Goal: Information Seeking & Learning: Check status

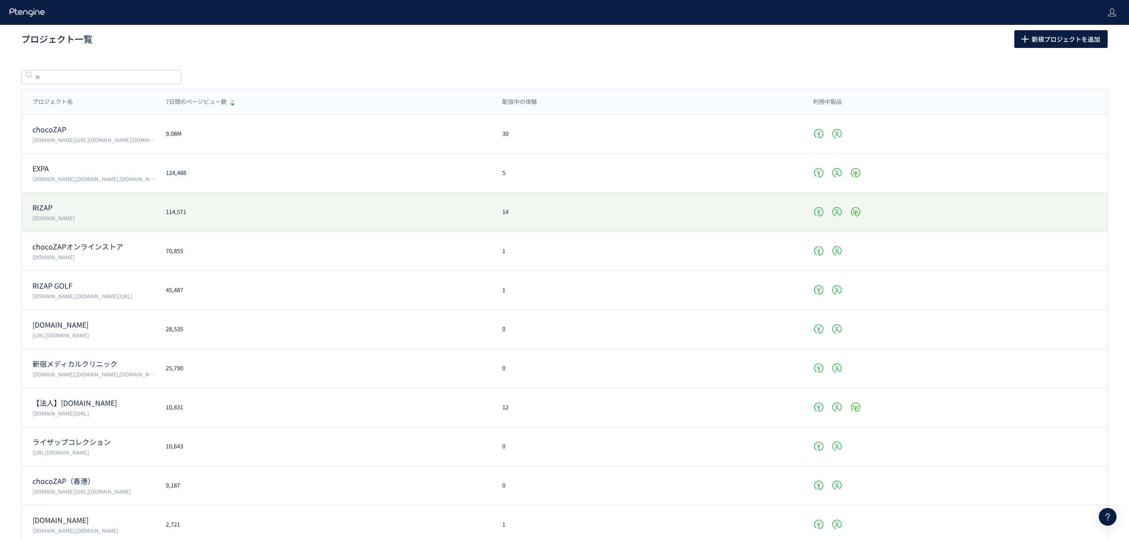
click at [86, 204] on p "RIZAP" at bounding box center [93, 208] width 123 height 10
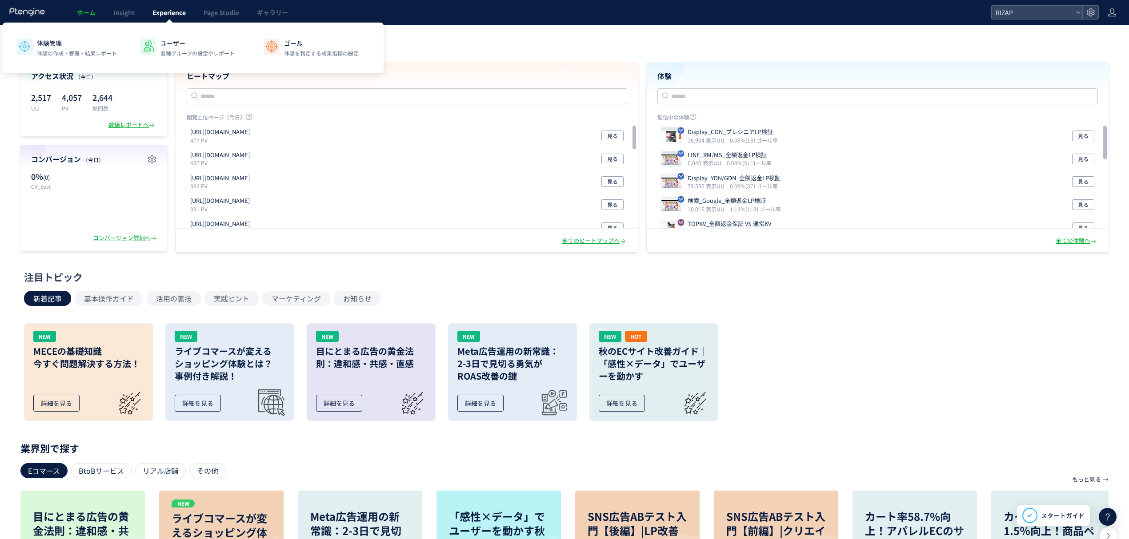
click at [180, 8] on span "Experience" at bounding box center [168, 12] width 33 height 9
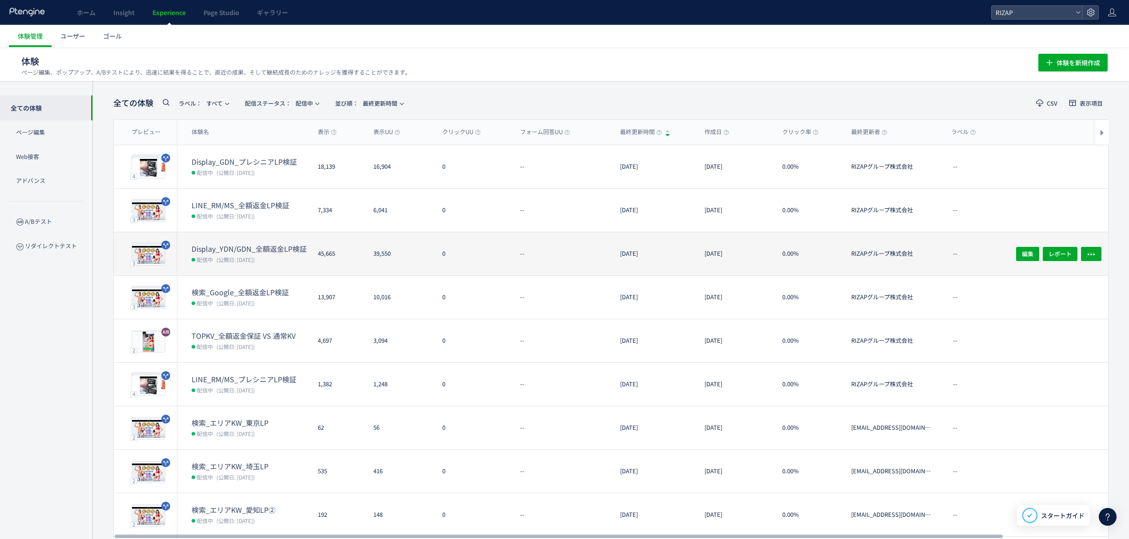
click at [249, 251] on dt "Display_YDN/GDN_全額返金LP検証" at bounding box center [251, 249] width 119 height 10
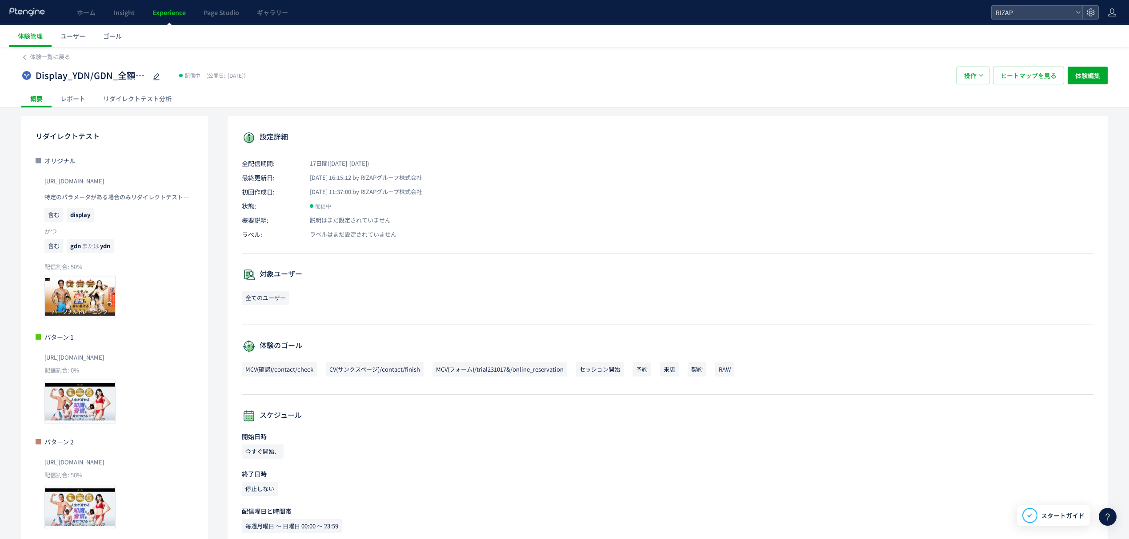
click at [73, 101] on div "レポート" at bounding box center [73, 99] width 43 height 18
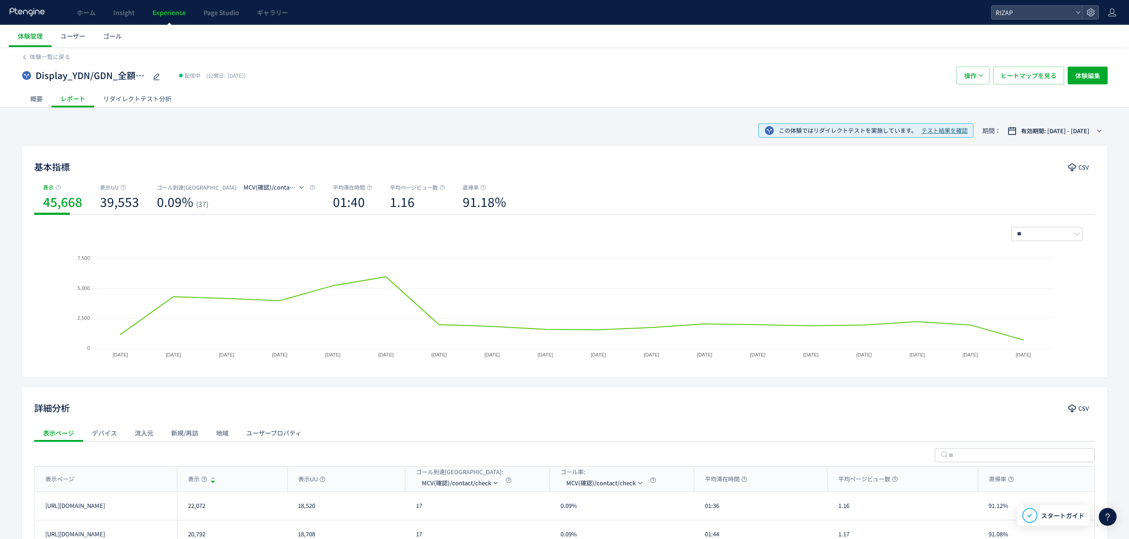
scroll to position [115, 0]
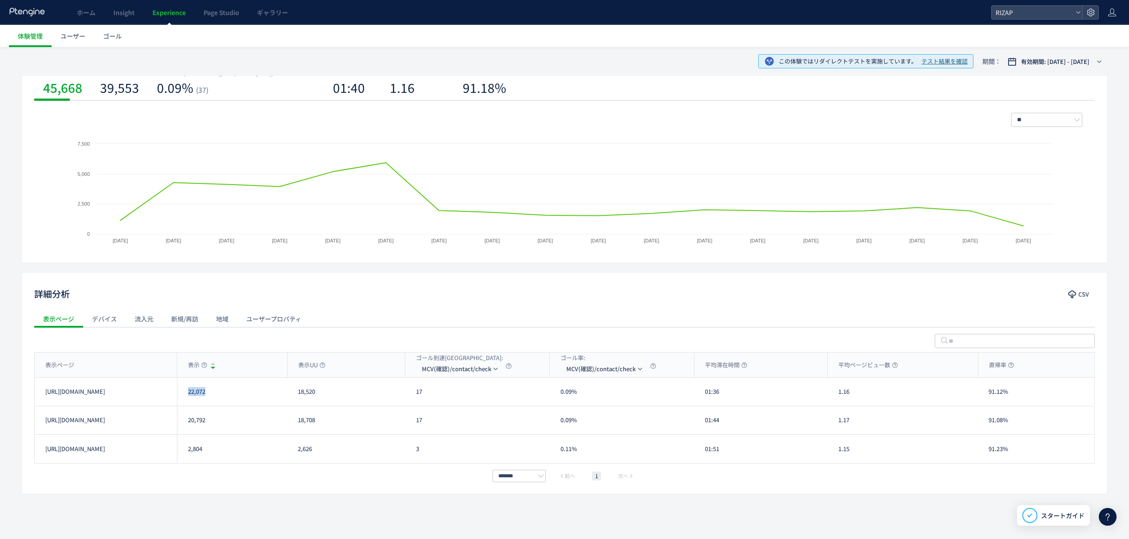
drag, startPoint x: 205, startPoint y: 397, endPoint x: 184, endPoint y: 397, distance: 21.3
click at [184, 397] on div "22,072" at bounding box center [232, 392] width 110 height 28
copy div "22,072"
drag, startPoint x: 221, startPoint y: 427, endPoint x: 188, endPoint y: 422, distance: 34.1
click at [188, 422] on div "20,792" at bounding box center [232, 421] width 110 height 28
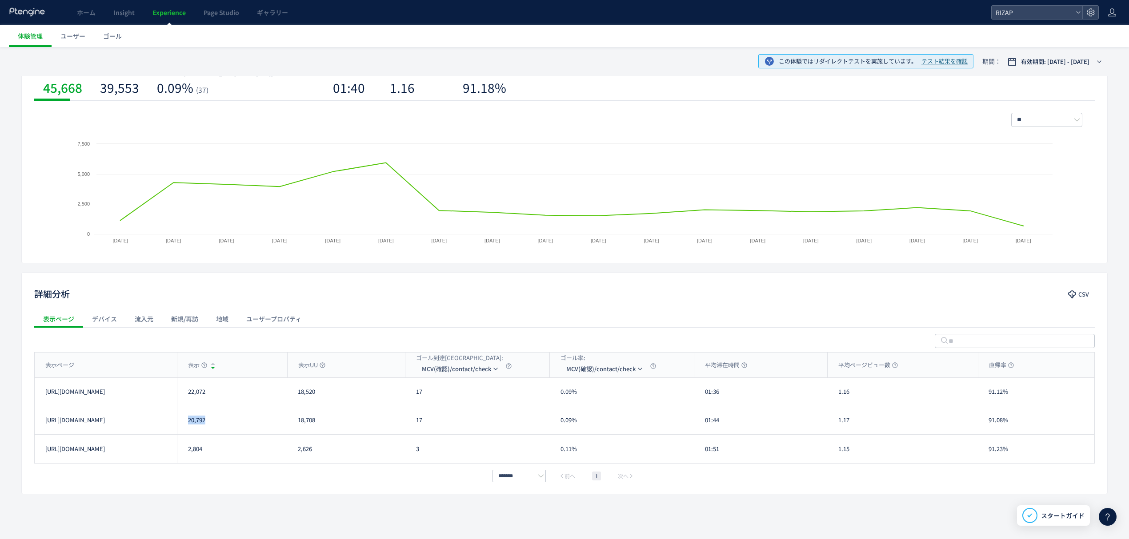
copy div "20,792"
click at [459, 434] on li "MCV(フォーム)/trial231017&/online_reservation" at bounding box center [460, 428] width 89 height 16
drag, startPoint x: 445, startPoint y: 395, endPoint x: 415, endPoint y: 397, distance: 30.3
click at [415, 397] on div "611" at bounding box center [477, 392] width 144 height 28
copy div "611"
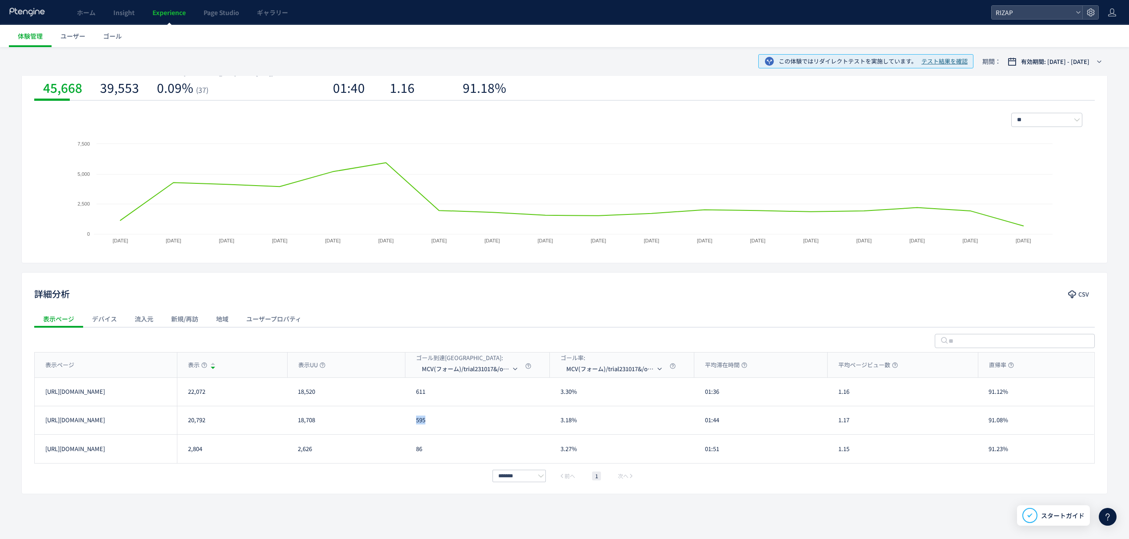
drag, startPoint x: 428, startPoint y: 421, endPoint x: 413, endPoint y: 422, distance: 15.6
click at [413, 422] on div "595" at bounding box center [477, 421] width 144 height 28
copy div "595"
click at [461, 416] on li "CV(サンクスページ)/contact/finish" at bounding box center [471, 412] width 89 height 16
drag, startPoint x: 422, startPoint y: 396, endPoint x: 414, endPoint y: 396, distance: 8.0
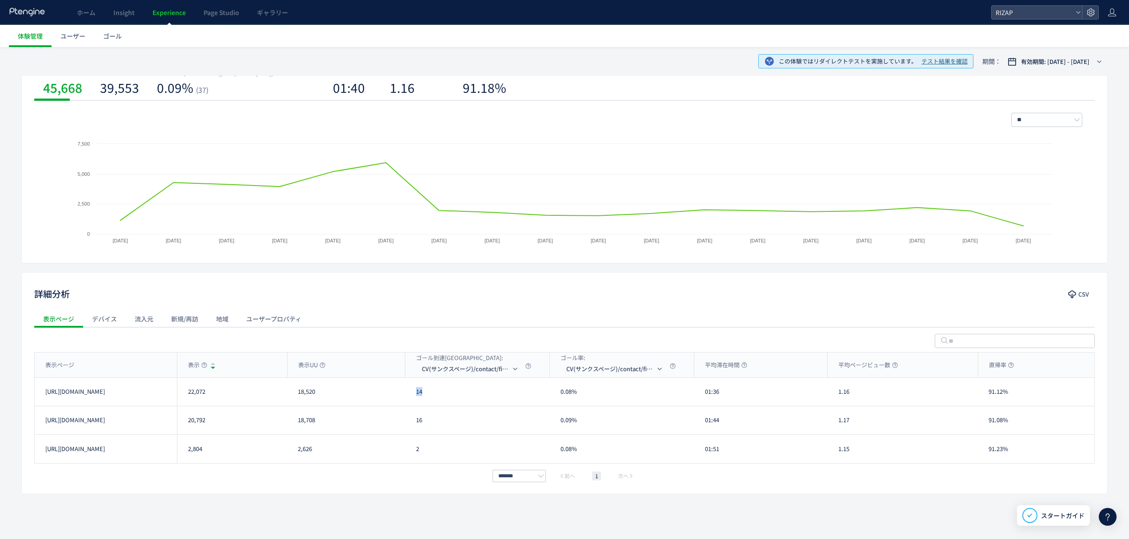
click at [414, 396] on div "14" at bounding box center [477, 392] width 144 height 28
copy div "14"
drag, startPoint x: 421, startPoint y: 421, endPoint x: 410, endPoint y: 422, distance: 11.6
click at [410, 422] on div "16" at bounding box center [477, 421] width 144 height 28
copy div "16"
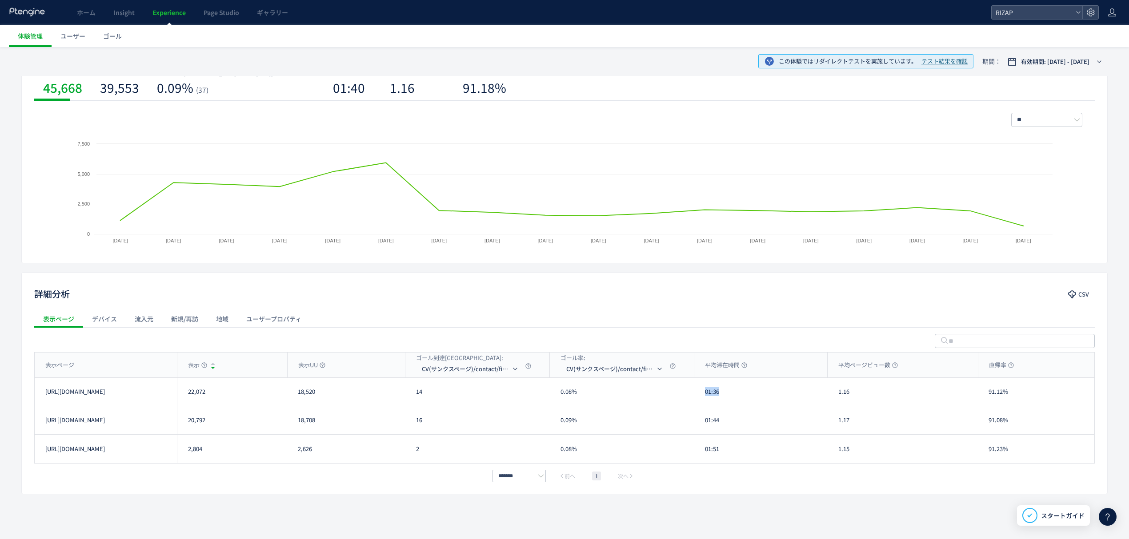
drag, startPoint x: 707, startPoint y: 391, endPoint x: 695, endPoint y: 391, distance: 12.0
click at [695, 391] on div "01:36" at bounding box center [760, 392] width 133 height 28
copy div "01:36"
drag, startPoint x: 721, startPoint y: 423, endPoint x: 704, endPoint y: 423, distance: 16.9
click at [704, 423] on div "01:44" at bounding box center [760, 421] width 133 height 28
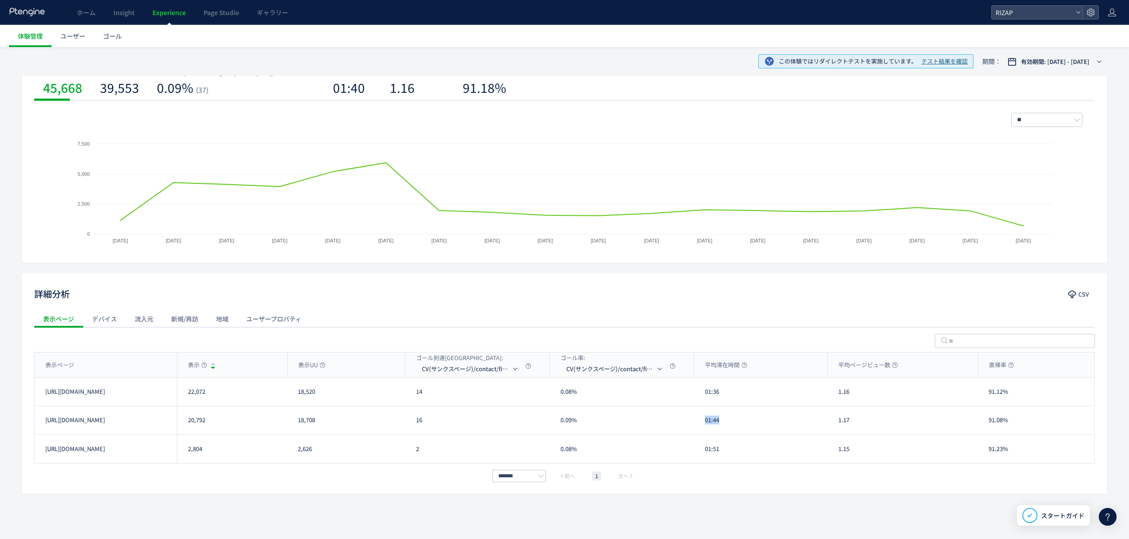
copy div "01:44"
drag, startPoint x: 864, startPoint y: 390, endPoint x: 841, endPoint y: 391, distance: 23.1
click at [841, 391] on div "1.16" at bounding box center [902, 392] width 150 height 28
click at [848, 405] on div "1.16" at bounding box center [902, 392] width 150 height 28
drag, startPoint x: 853, startPoint y: 397, endPoint x: 836, endPoint y: 397, distance: 16.9
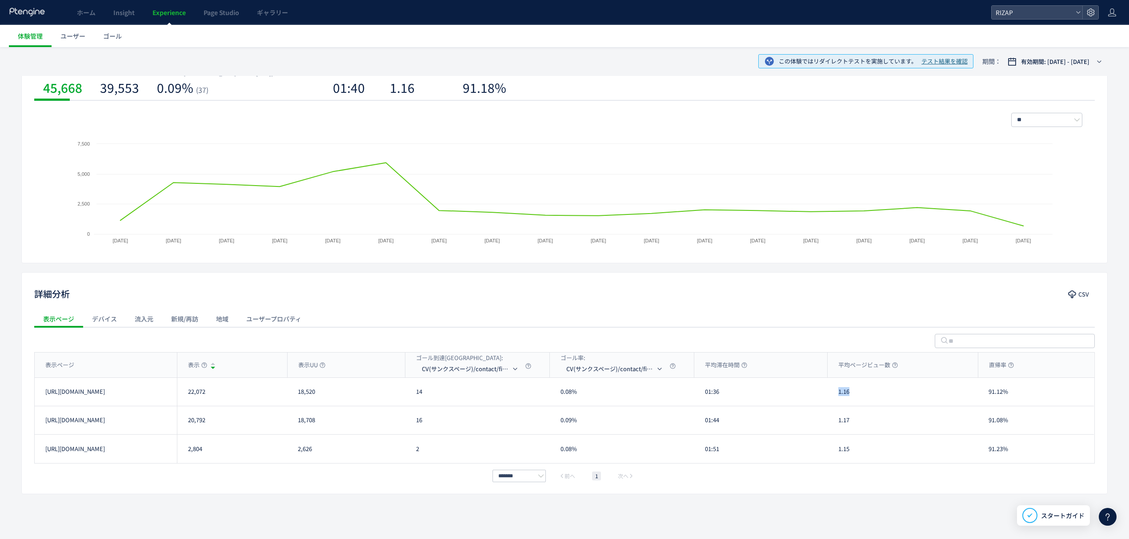
click at [836, 397] on div "1.16" at bounding box center [902, 392] width 150 height 28
copy div "1.16"
click at [839, 427] on div "1.17" at bounding box center [902, 421] width 150 height 28
copy div "1.17"
drag, startPoint x: 1024, startPoint y: 394, endPoint x: 988, endPoint y: 395, distance: 35.6
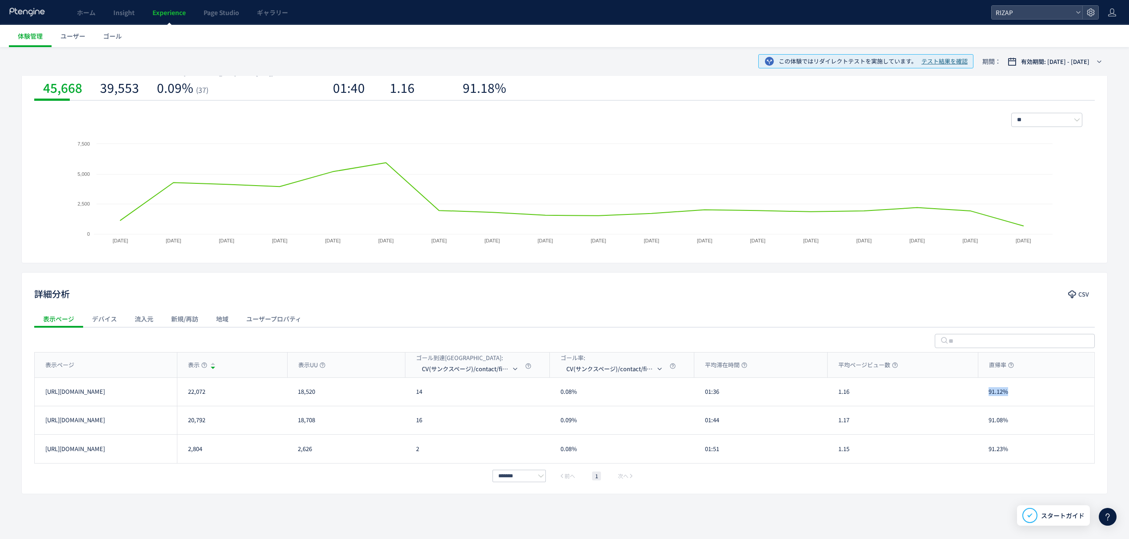
click at [988, 395] on div "91.12%" at bounding box center [1036, 392] width 116 height 28
drag, startPoint x: 1013, startPoint y: 424, endPoint x: 985, endPoint y: 427, distance: 28.2
click at [985, 427] on div "91.08%" at bounding box center [1036, 421] width 116 height 28
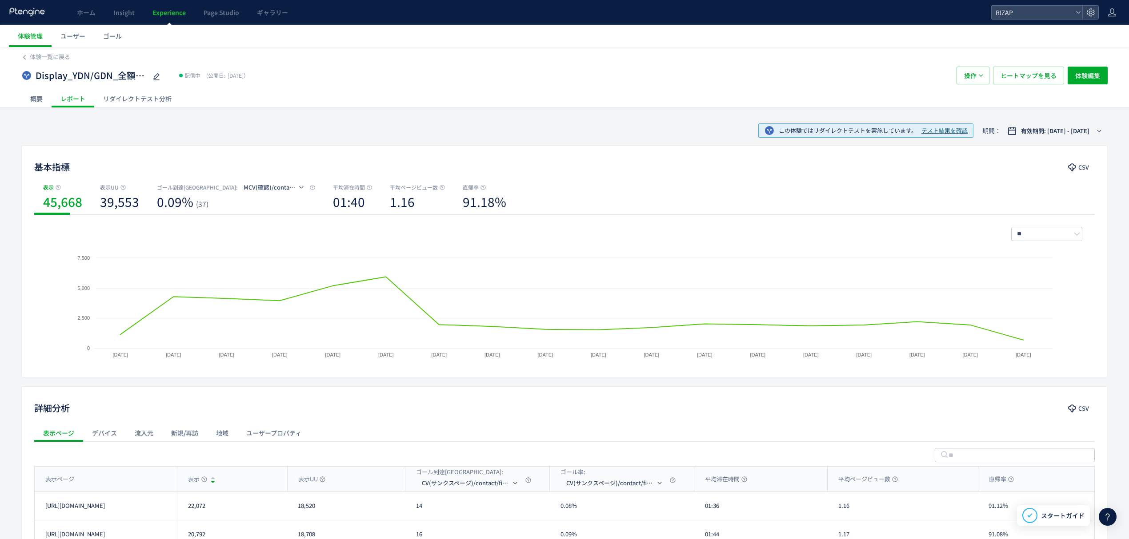
click at [146, 100] on div "リダイレクトテスト分析" at bounding box center [137, 99] width 86 height 18
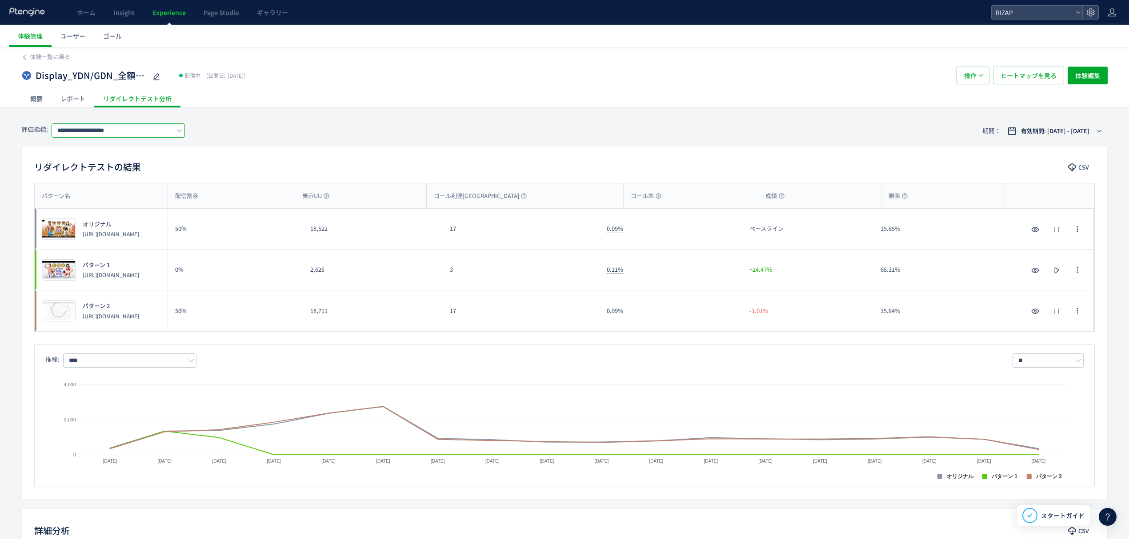
click at [120, 132] on input "**********" at bounding box center [118, 131] width 133 height 14
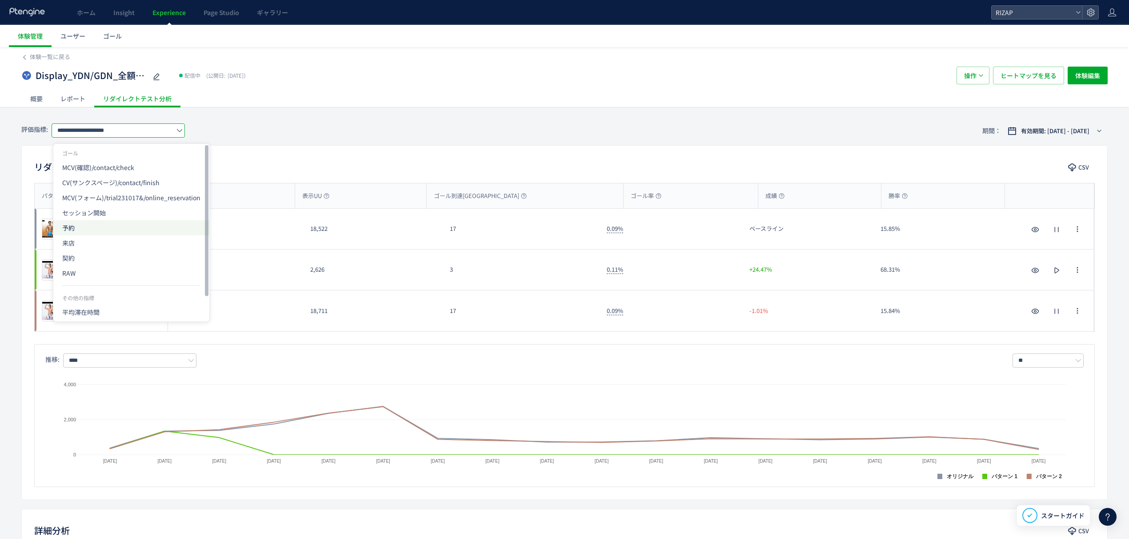
click at [86, 226] on span "予約" at bounding box center [131, 227] width 138 height 15
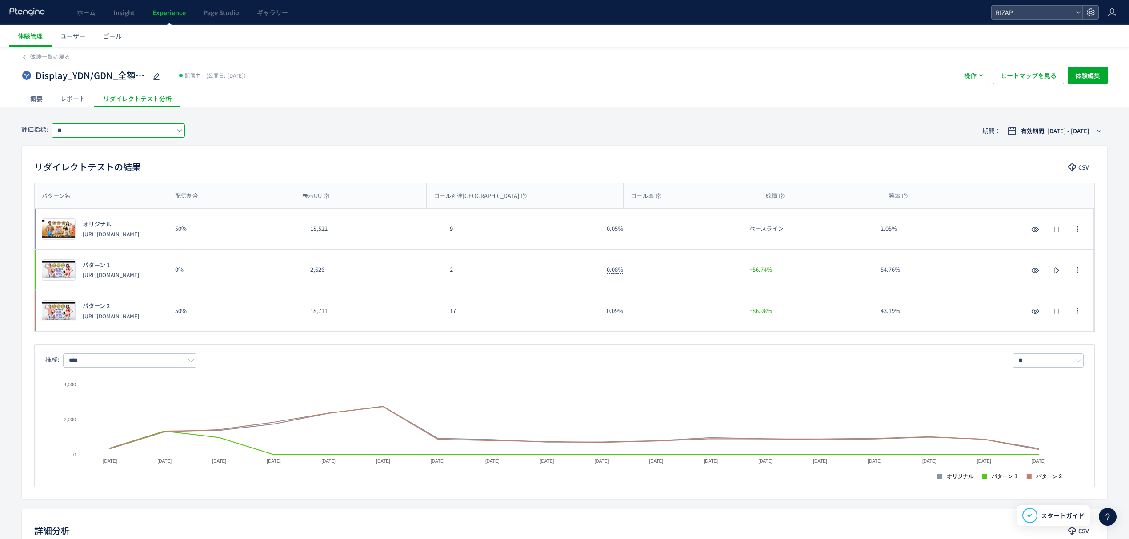
click at [106, 136] on input "**" at bounding box center [118, 131] width 133 height 14
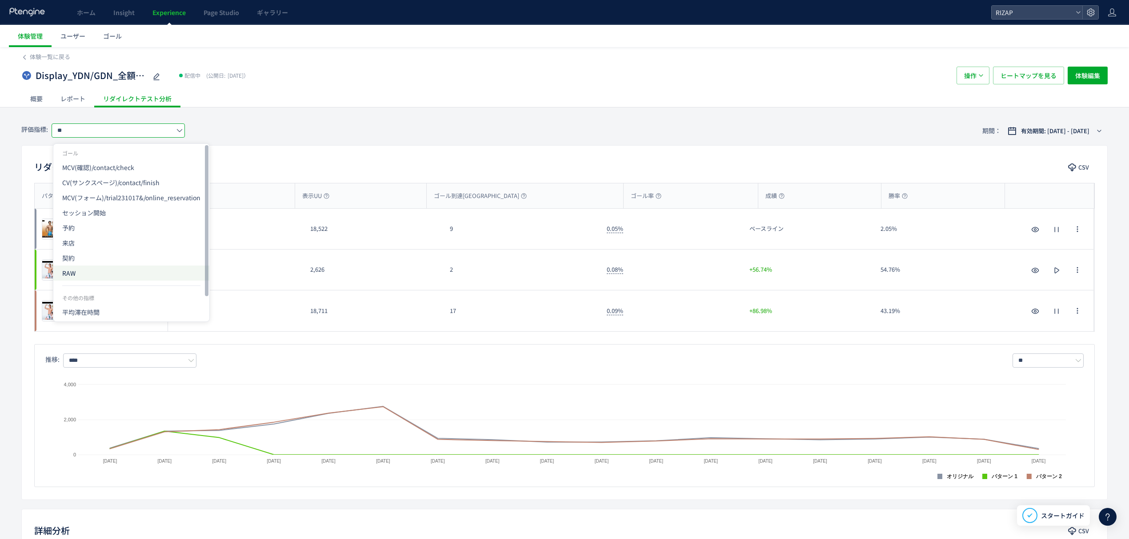
click at [79, 269] on span "RAW" at bounding box center [131, 273] width 138 height 15
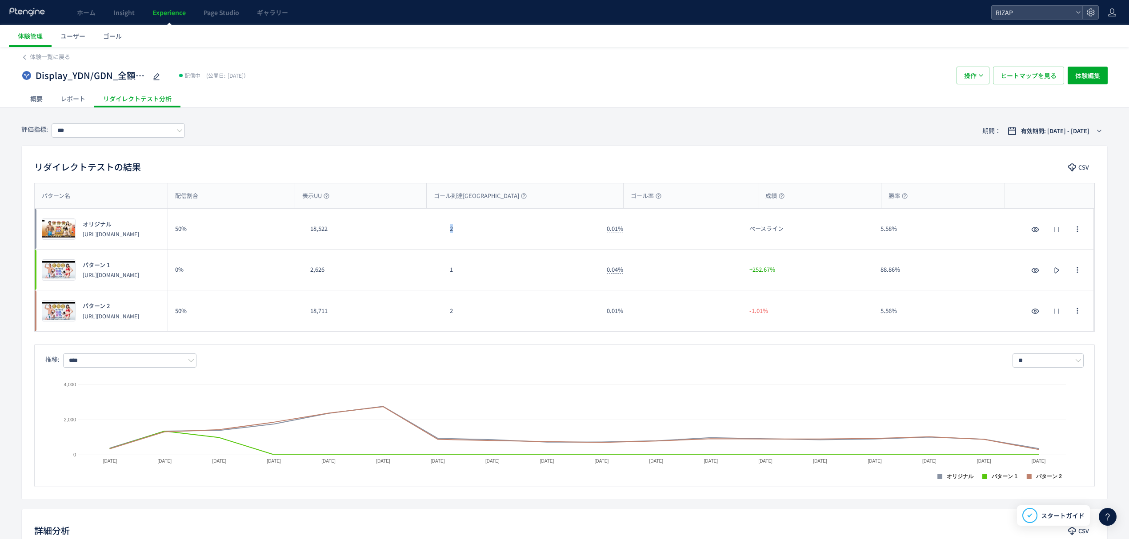
drag, startPoint x: 452, startPoint y: 231, endPoint x: 445, endPoint y: 231, distance: 7.6
click at [445, 231] on div "2" at bounding box center [521, 229] width 157 height 40
click at [108, 132] on input "***" at bounding box center [118, 131] width 133 height 14
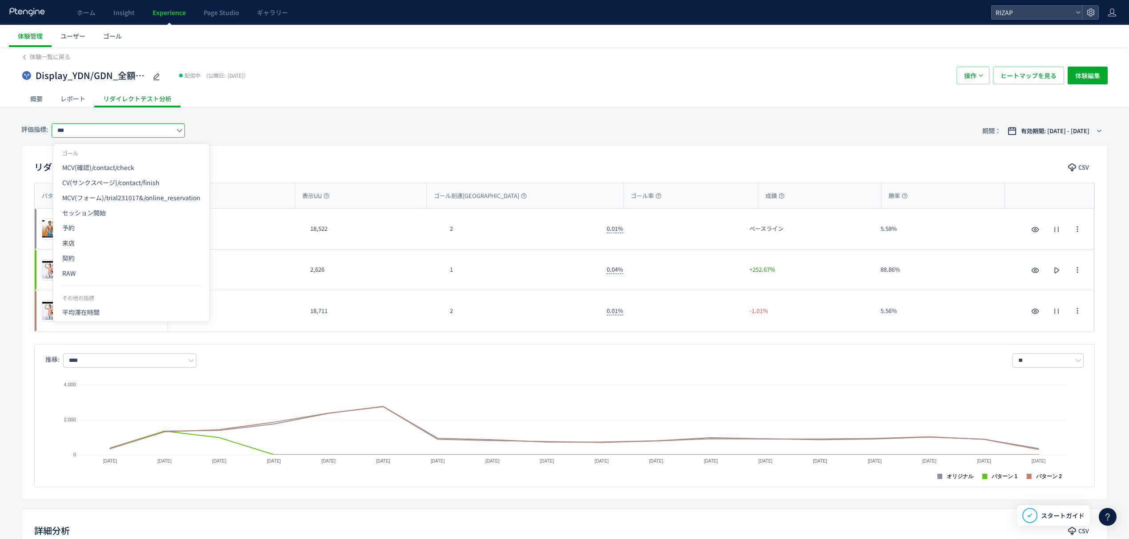
click at [541, 215] on div "2" at bounding box center [521, 229] width 157 height 40
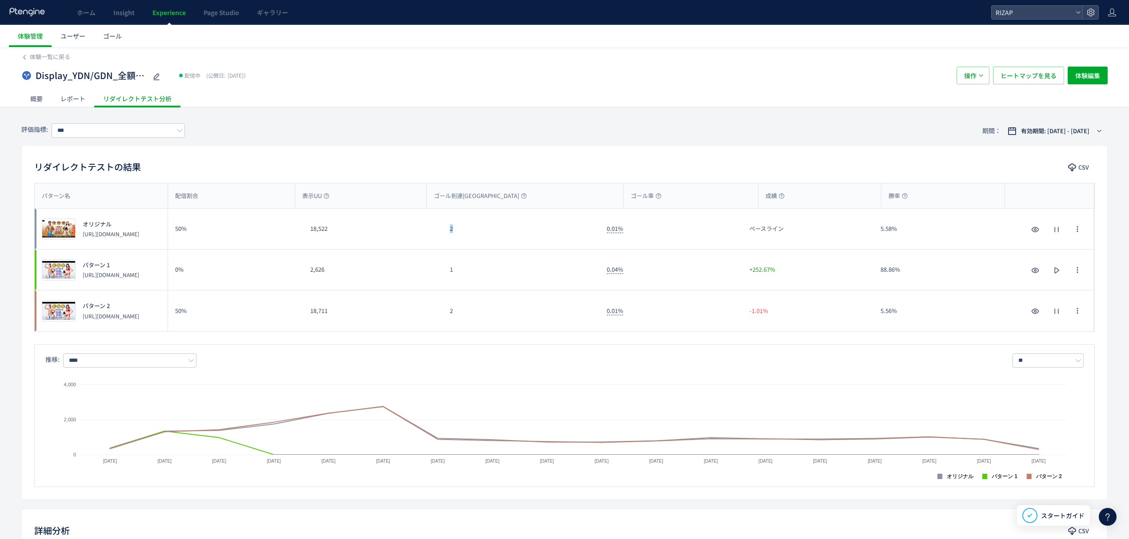
drag, startPoint x: 460, startPoint y: 232, endPoint x: 443, endPoint y: 232, distance: 17.8
click at [443, 232] on div "2" at bounding box center [521, 229] width 157 height 40
click at [499, 262] on div "1" at bounding box center [521, 270] width 157 height 40
drag, startPoint x: 464, startPoint y: 218, endPoint x: 448, endPoint y: 219, distance: 16.1
click at [448, 219] on div "2" at bounding box center [521, 229] width 157 height 40
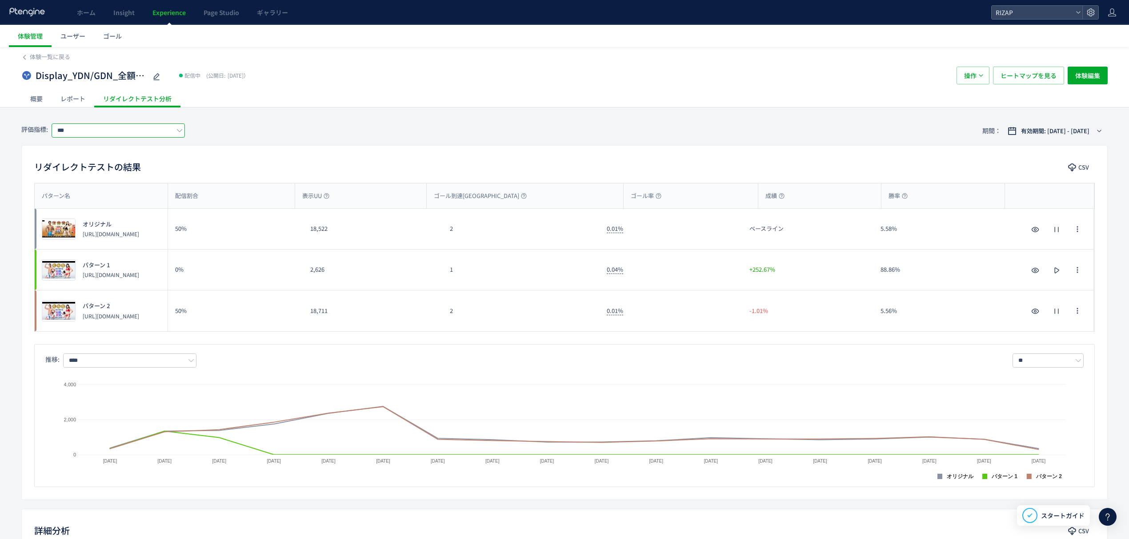
click at [100, 130] on input "***" at bounding box center [118, 131] width 133 height 14
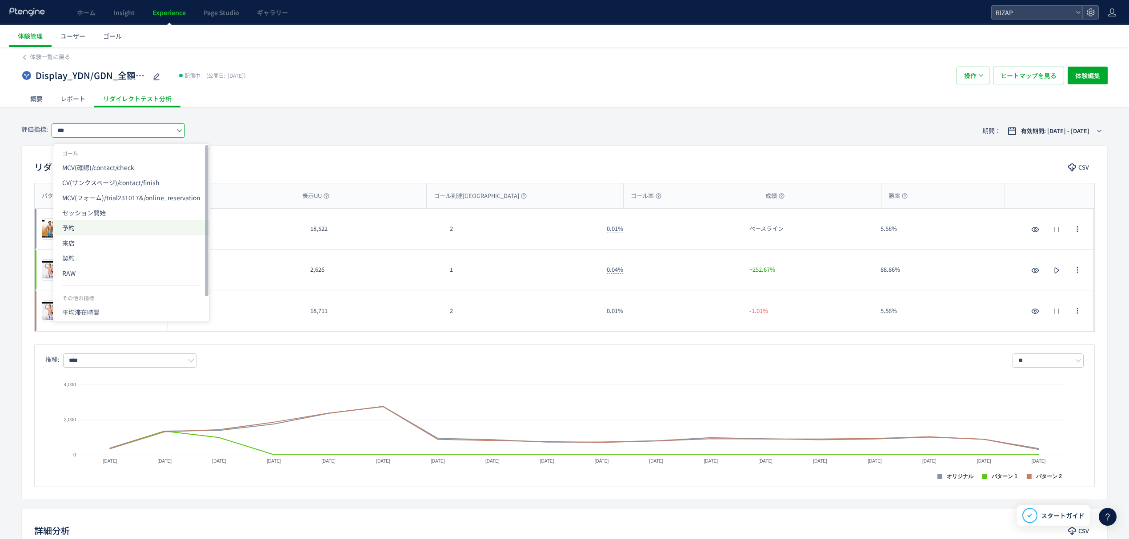
click at [92, 228] on span "予約" at bounding box center [131, 227] width 138 height 15
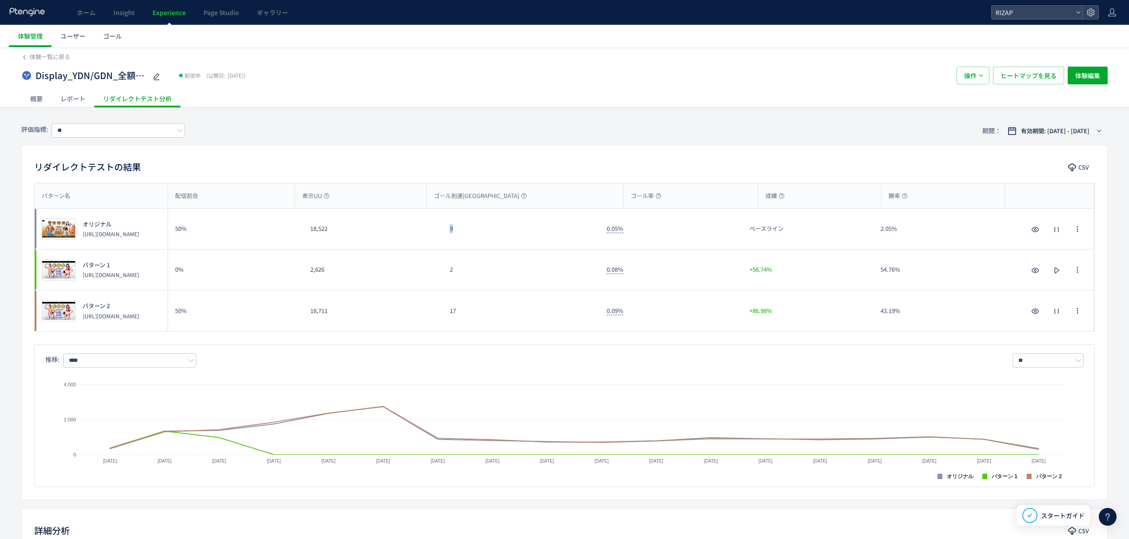
drag, startPoint x: 463, startPoint y: 236, endPoint x: 446, endPoint y: 238, distance: 17.0
click at [446, 238] on div "9" at bounding box center [521, 229] width 157 height 40
drag, startPoint x: 479, startPoint y: 317, endPoint x: 438, endPoint y: 317, distance: 40.9
click at [438, 317] on div "プレビュー パターン 2 [URL][DOMAIN_NAME] 50% 18,711 17 0.09% +86.98% 43.19% プレビュー パターン 2…" at bounding box center [564, 311] width 1059 height 41
click at [94, 133] on input "**" at bounding box center [118, 131] width 133 height 14
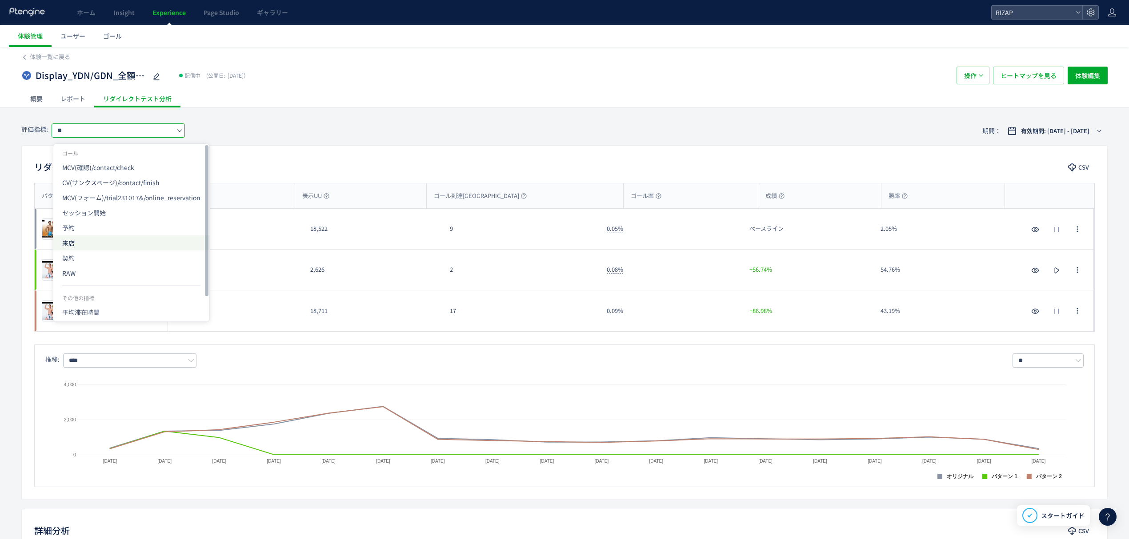
click at [81, 242] on span "来店" at bounding box center [131, 243] width 138 height 15
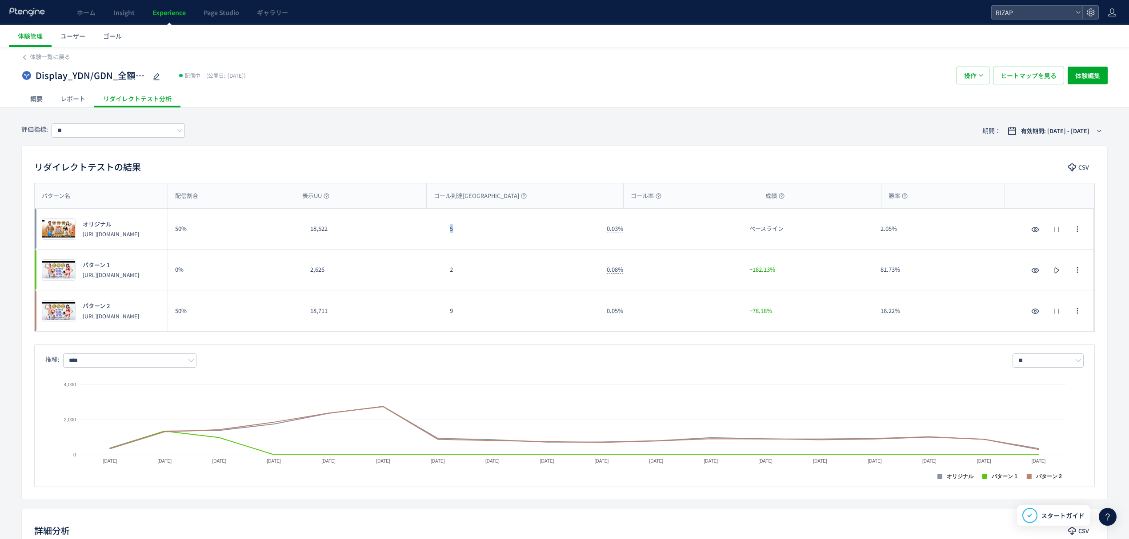
drag, startPoint x: 468, startPoint y: 235, endPoint x: 447, endPoint y: 235, distance: 21.3
click at [447, 235] on div "5" at bounding box center [521, 229] width 157 height 40
drag, startPoint x: 444, startPoint y: 319, endPoint x: 439, endPoint y: 319, distance: 4.9
click at [439, 319] on div "プレビュー パターン 2 [URL][DOMAIN_NAME] 50% 18,711 9 0.05% +78.18% 16.22% プレビュー パターン 2 …" at bounding box center [564, 311] width 1059 height 41
drag, startPoint x: 137, startPoint y: 121, endPoint x: 132, endPoint y: 125, distance: 6.3
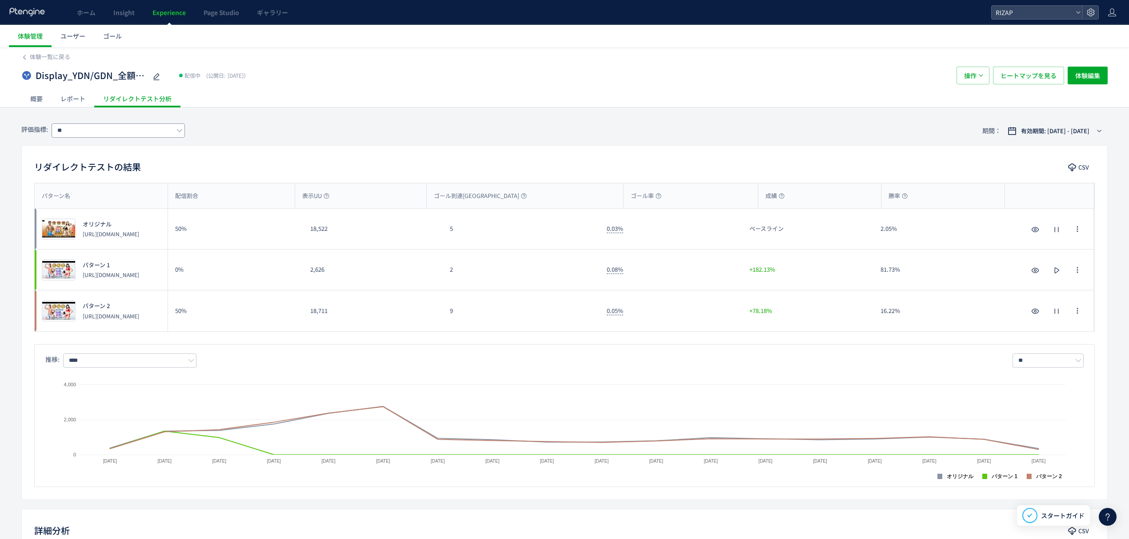
click at [137, 121] on div "評価指標: ** 期間： 有効期間: [DATE] - [DATE]" at bounding box center [564, 130] width 1086 height 29
click at [126, 133] on input "**" at bounding box center [118, 131] width 133 height 14
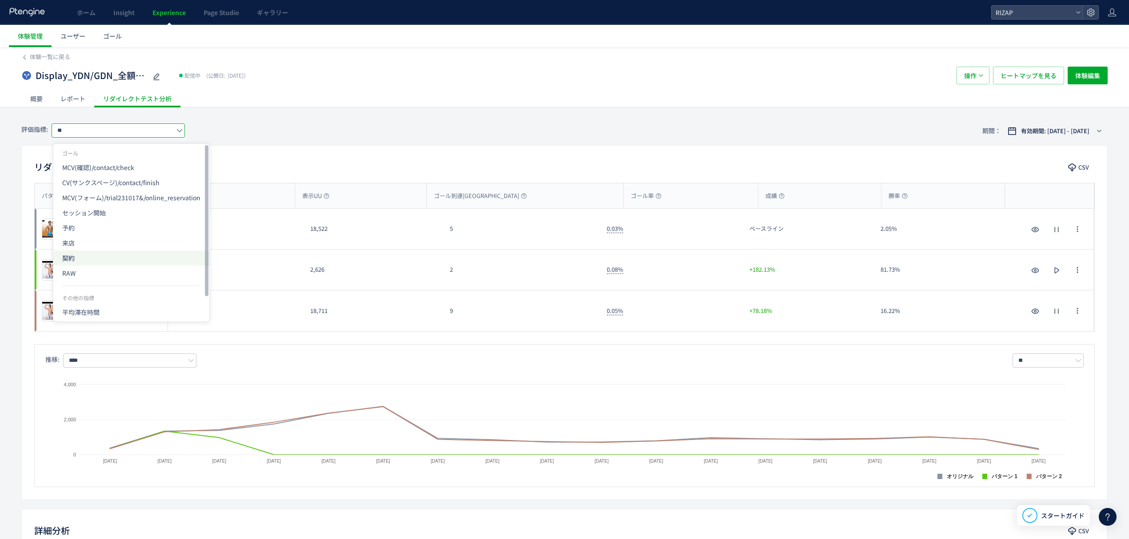
click at [92, 260] on span "契約" at bounding box center [131, 258] width 138 height 15
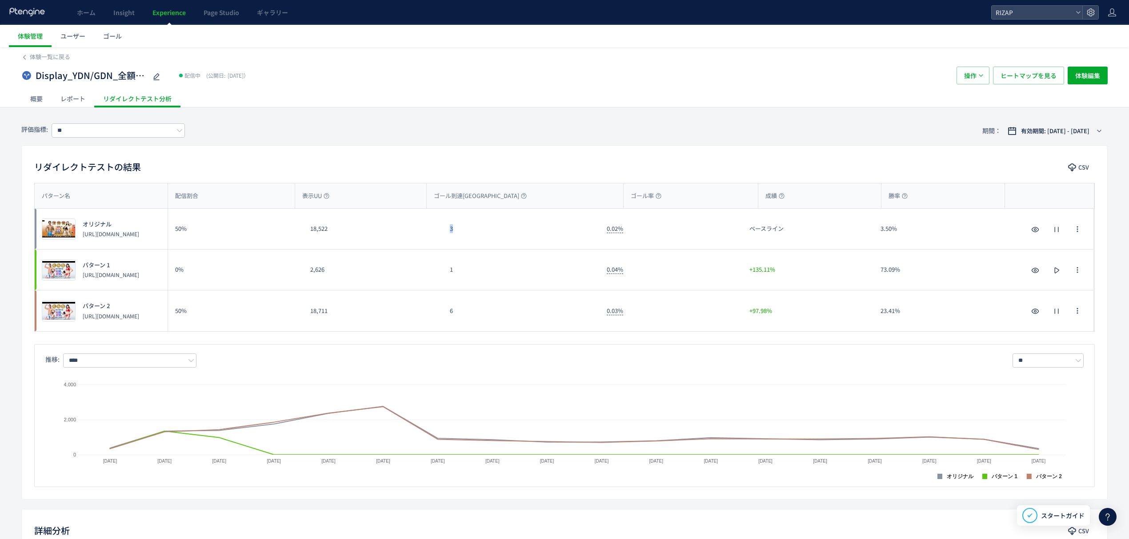
drag, startPoint x: 459, startPoint y: 230, endPoint x: 450, endPoint y: 230, distance: 9.8
click at [450, 230] on div "3" at bounding box center [521, 229] width 157 height 40
click at [443, 311] on div "6" at bounding box center [521, 311] width 157 height 41
click at [141, 132] on input "**" at bounding box center [118, 131] width 133 height 14
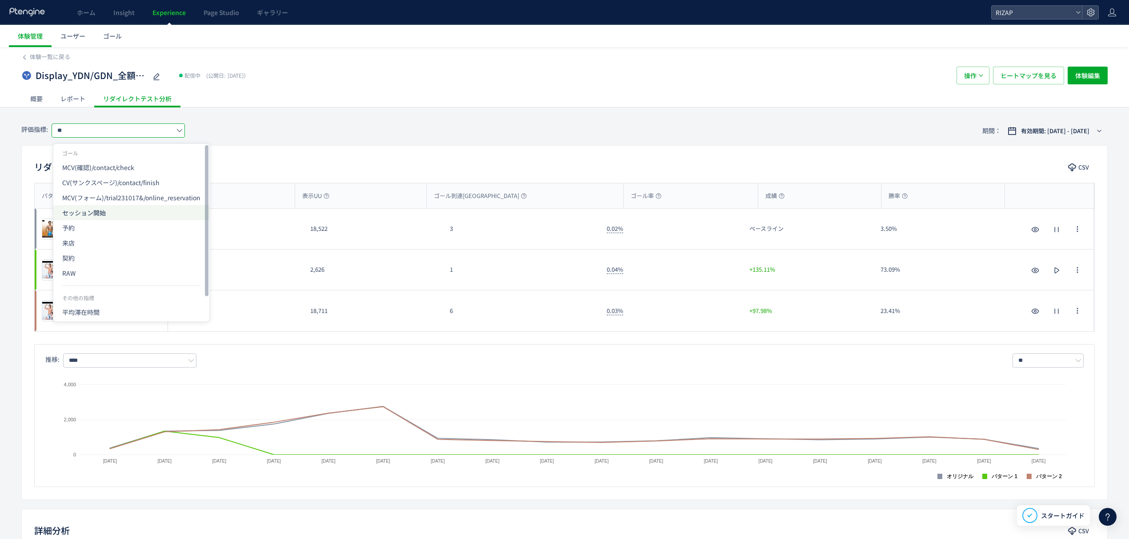
click at [100, 210] on span "セッション開始" at bounding box center [131, 212] width 138 height 15
type input "*******"
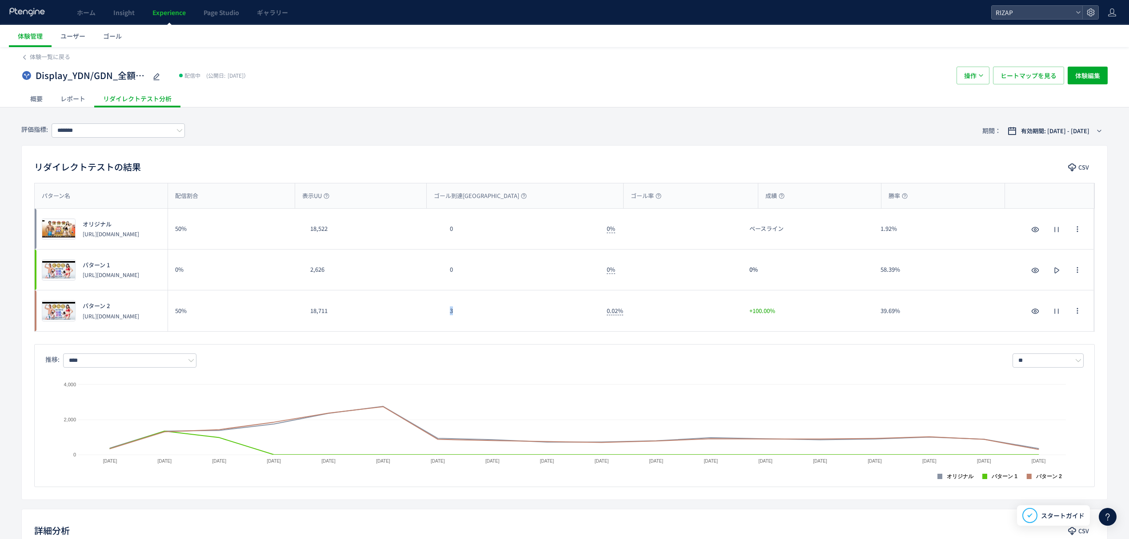
drag, startPoint x: 470, startPoint y: 316, endPoint x: 447, endPoint y: 316, distance: 22.7
click at [448, 316] on div "3" at bounding box center [521, 311] width 157 height 41
click at [1042, 82] on span "ヒートマップを見る" at bounding box center [1028, 76] width 56 height 18
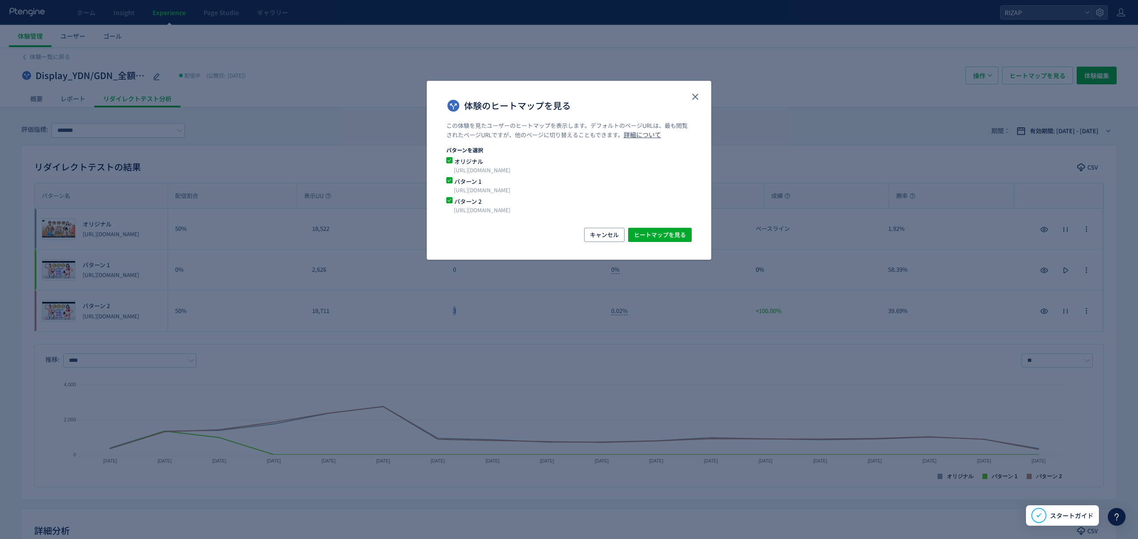
click at [448, 178] on span "体験のヒートマップを見る" at bounding box center [449, 180] width 6 height 6
click at [663, 234] on span "ヒートマップを見る" at bounding box center [660, 235] width 52 height 14
click at [690, 97] on icon "close" at bounding box center [695, 97] width 11 height 11
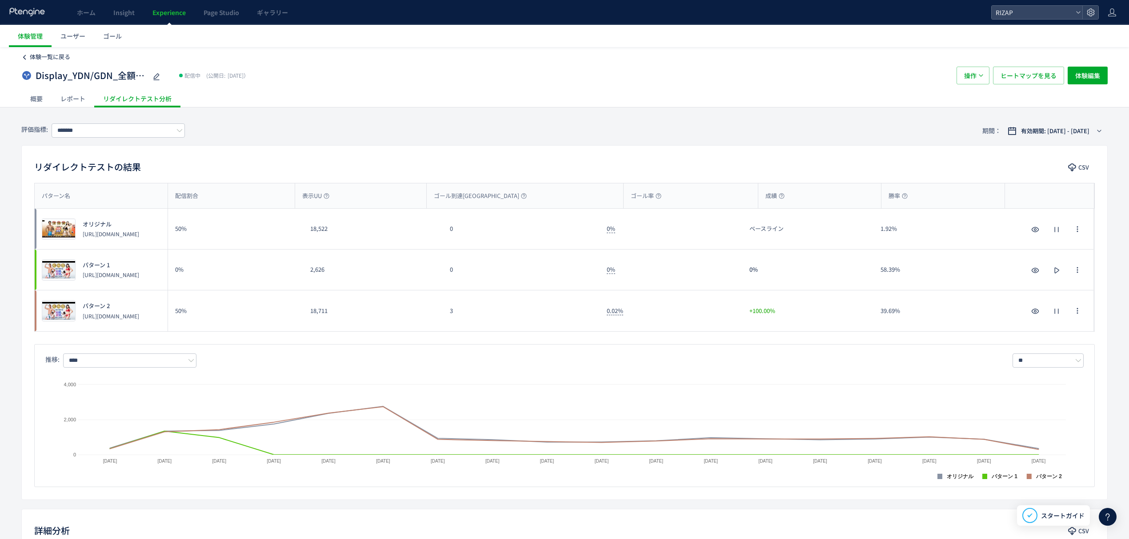
click at [42, 57] on span "体験一覧に戻る" at bounding box center [50, 56] width 40 height 8
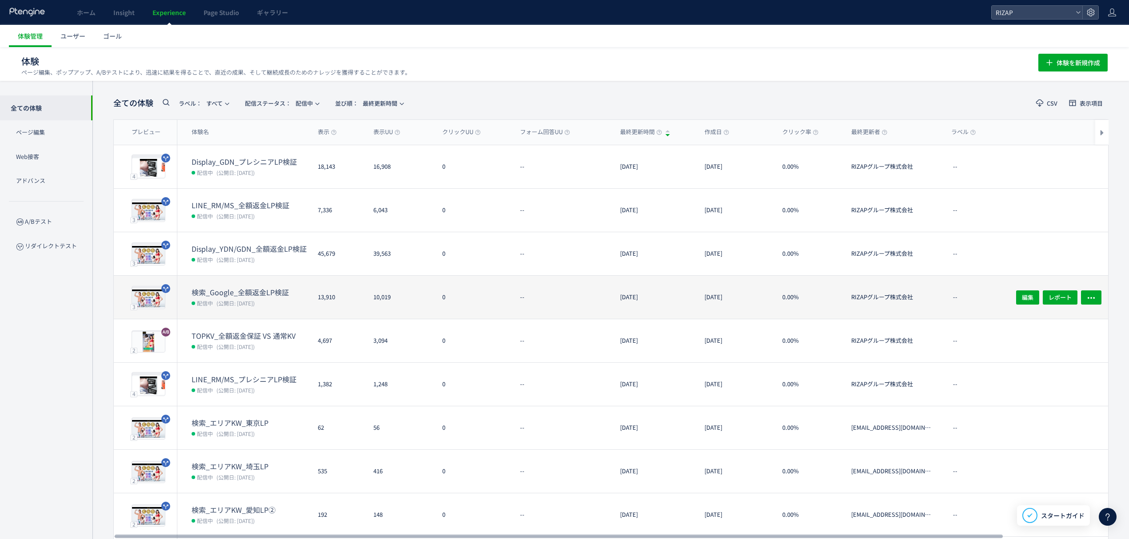
click at [264, 296] on dt "検索_Google_全額返金LP検証" at bounding box center [251, 293] width 119 height 10
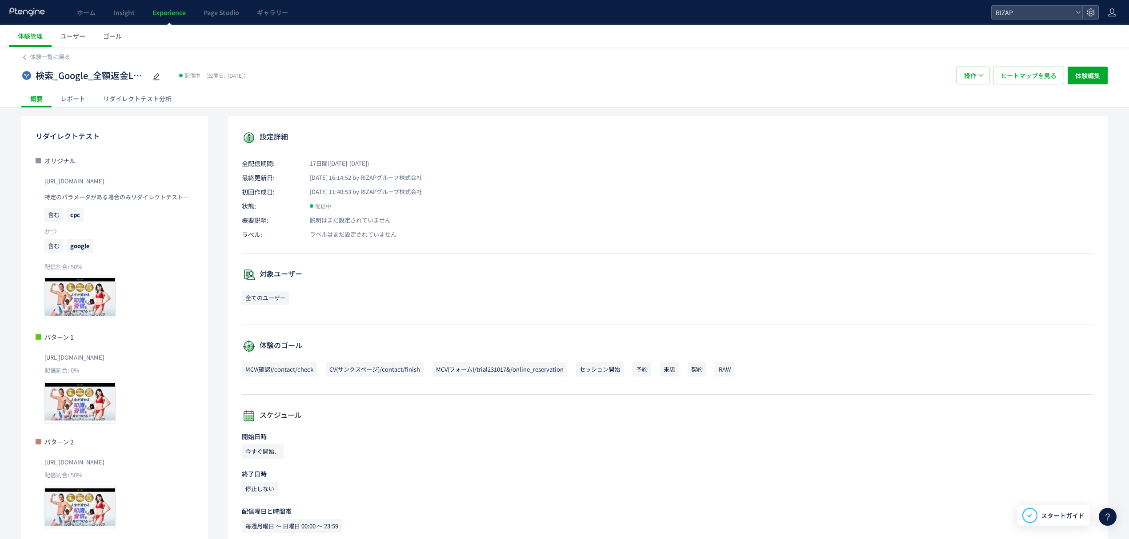
click at [72, 95] on div "レポート" at bounding box center [73, 99] width 43 height 18
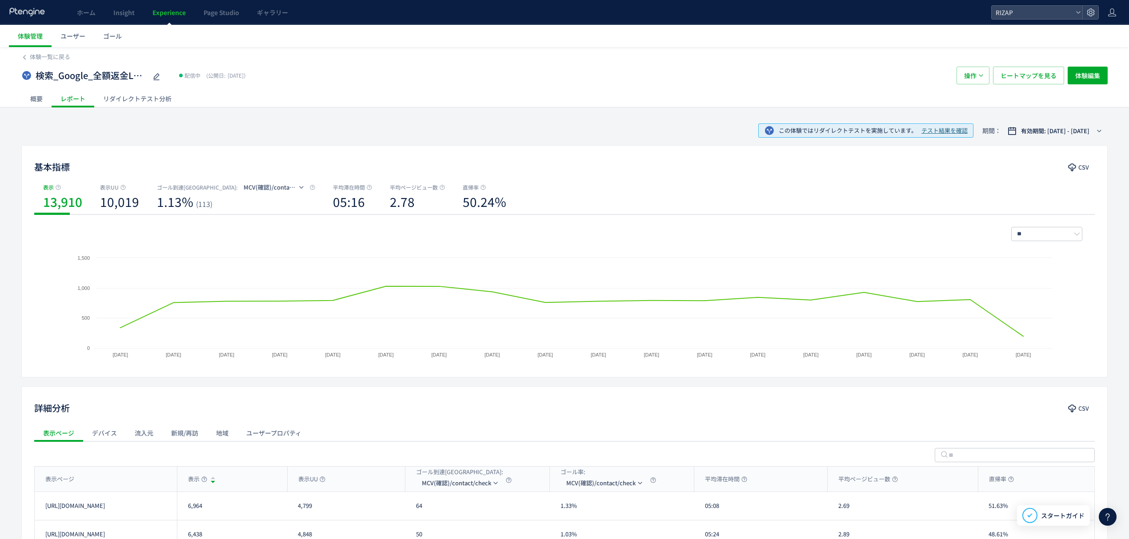
scroll to position [115, 0]
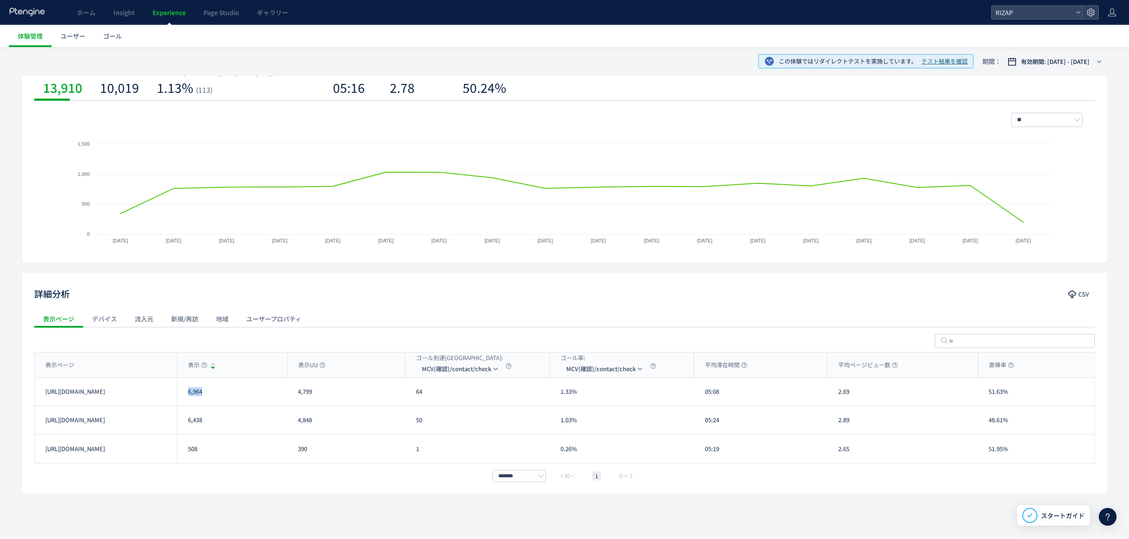
drag, startPoint x: 203, startPoint y: 393, endPoint x: 184, endPoint y: 395, distance: 19.6
click at [184, 395] on div "6,964" at bounding box center [232, 392] width 110 height 28
drag, startPoint x: 198, startPoint y: 432, endPoint x: 186, endPoint y: 432, distance: 12.4
click at [186, 432] on div "6,438" at bounding box center [232, 421] width 110 height 28
click at [467, 421] on li "MCV(フォーム)/trial231017&/online_reservation" at bounding box center [460, 428] width 89 height 16
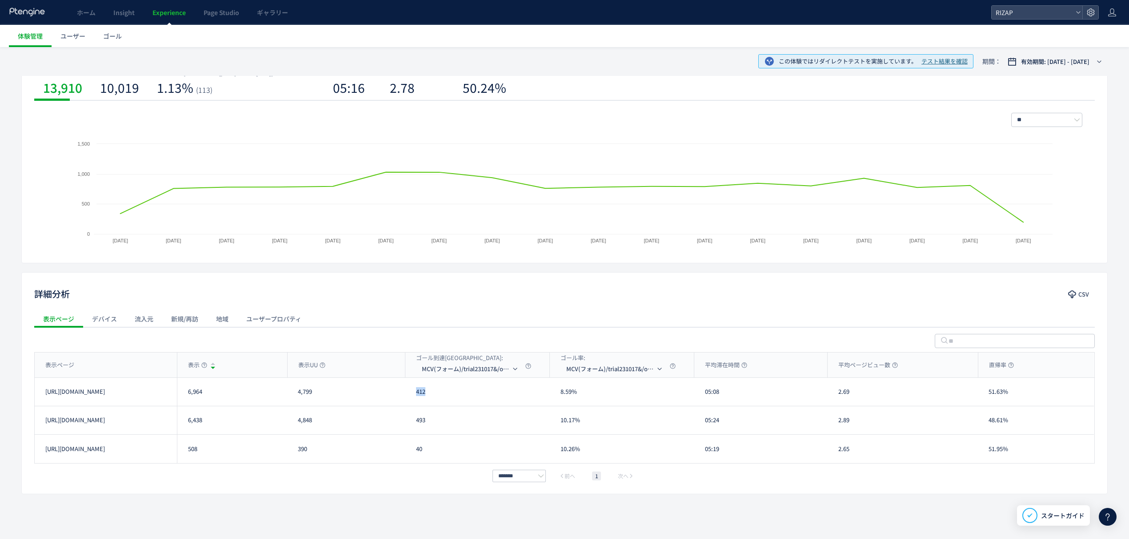
drag, startPoint x: 425, startPoint y: 399, endPoint x: 406, endPoint y: 399, distance: 18.7
click at [406, 399] on div "412" at bounding box center [477, 392] width 144 height 28
drag, startPoint x: 432, startPoint y: 426, endPoint x: 409, endPoint y: 426, distance: 23.1
click at [409, 426] on div "493" at bounding box center [477, 421] width 144 height 28
click at [484, 372] on span "MCV(フォーム)/trial231017&/online_reservation" at bounding box center [466, 369] width 89 height 14
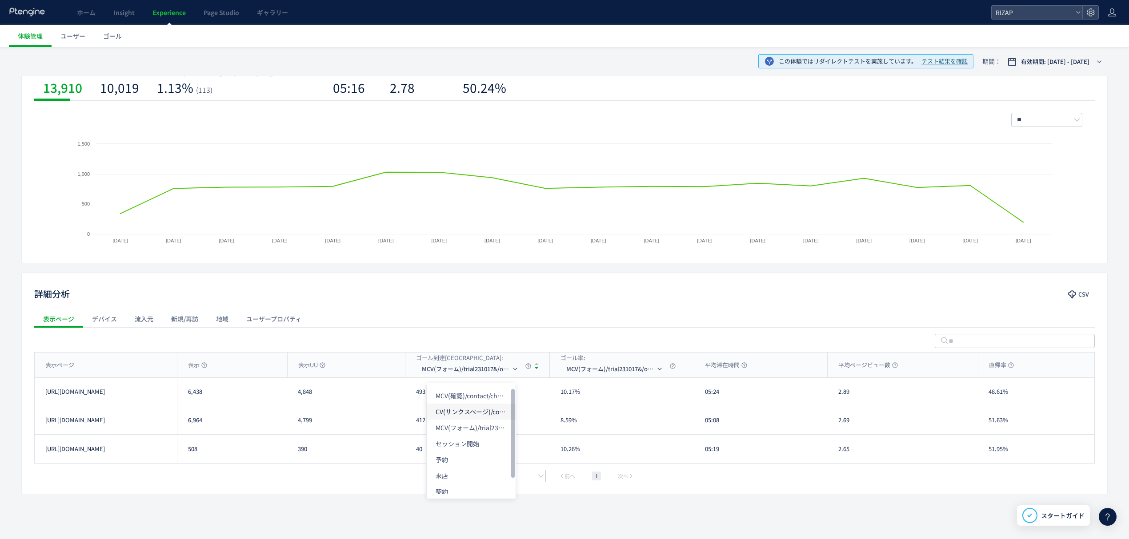
click at [465, 413] on li "CV(サンクスページ)/contact/finish" at bounding box center [471, 412] width 89 height 16
drag, startPoint x: 426, startPoint y: 391, endPoint x: 412, endPoint y: 391, distance: 13.3
click at [412, 391] on div "65" at bounding box center [477, 392] width 144 height 28
drag, startPoint x: 433, startPoint y: 427, endPoint x: 411, endPoint y: 431, distance: 22.6
click at [411, 427] on div "51" at bounding box center [477, 421] width 144 height 28
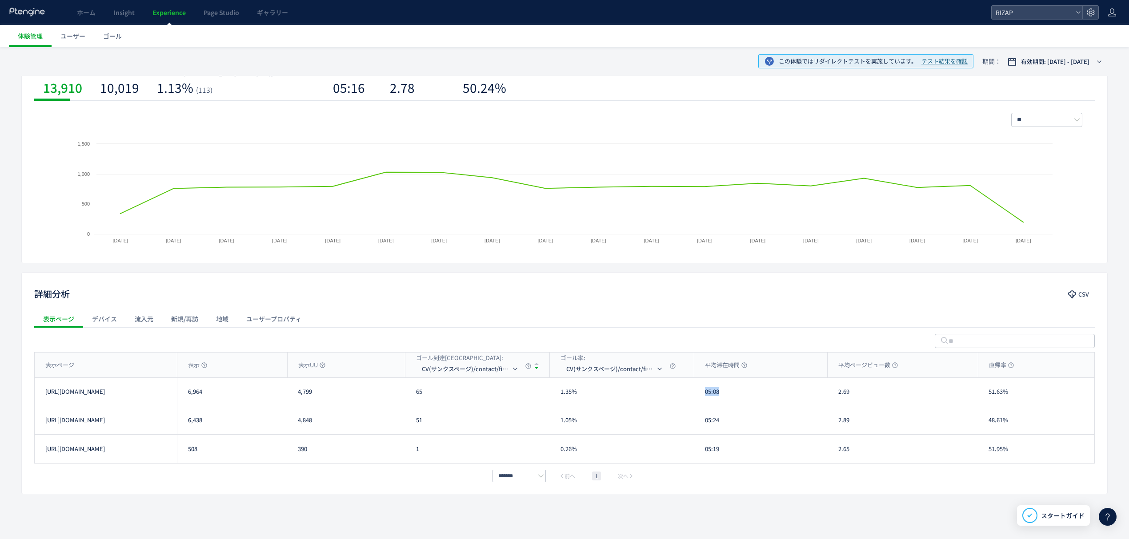
drag, startPoint x: 726, startPoint y: 399, endPoint x: 700, endPoint y: 399, distance: 25.8
click at [700, 399] on div "05:08" at bounding box center [760, 392] width 133 height 28
drag, startPoint x: 722, startPoint y: 425, endPoint x: 699, endPoint y: 428, distance: 23.4
click at [699, 428] on div "05:24" at bounding box center [760, 421] width 133 height 28
drag, startPoint x: 855, startPoint y: 392, endPoint x: 836, endPoint y: 395, distance: 19.8
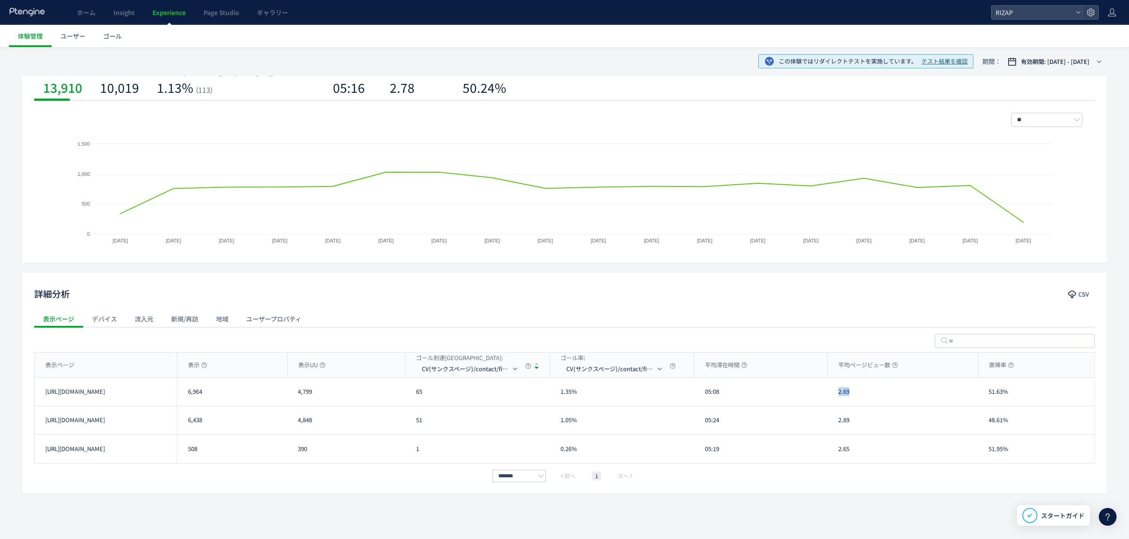
click at [836, 395] on div "2.69" at bounding box center [902, 392] width 150 height 28
drag, startPoint x: 851, startPoint y: 423, endPoint x: 837, endPoint y: 423, distance: 14.2
click at [837, 423] on div "2.89" at bounding box center [902, 421] width 150 height 28
drag, startPoint x: 1011, startPoint y: 394, endPoint x: 984, endPoint y: 394, distance: 27.6
click at [984, 394] on div "51.63%" at bounding box center [1036, 392] width 116 height 28
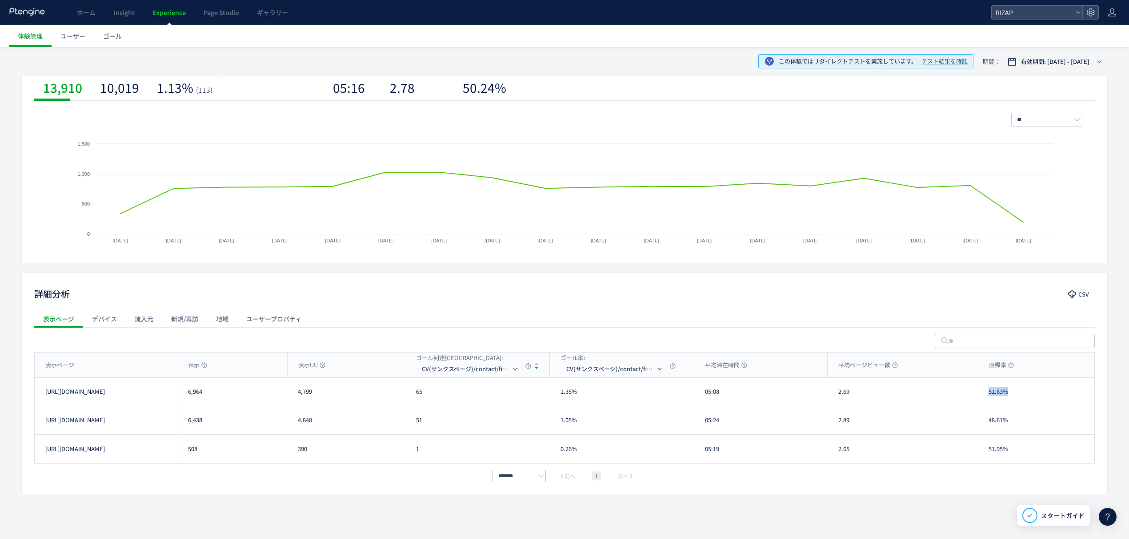
click at [992, 388] on div "51.63%" at bounding box center [1036, 392] width 116 height 28
drag, startPoint x: 1014, startPoint y: 395, endPoint x: 987, endPoint y: 395, distance: 26.7
click at [987, 395] on div "51.63%" at bounding box center [1036, 392] width 116 height 28
drag, startPoint x: 1015, startPoint y: 429, endPoint x: 984, endPoint y: 427, distance: 31.6
click at [984, 427] on div "48.61%" at bounding box center [1036, 421] width 116 height 28
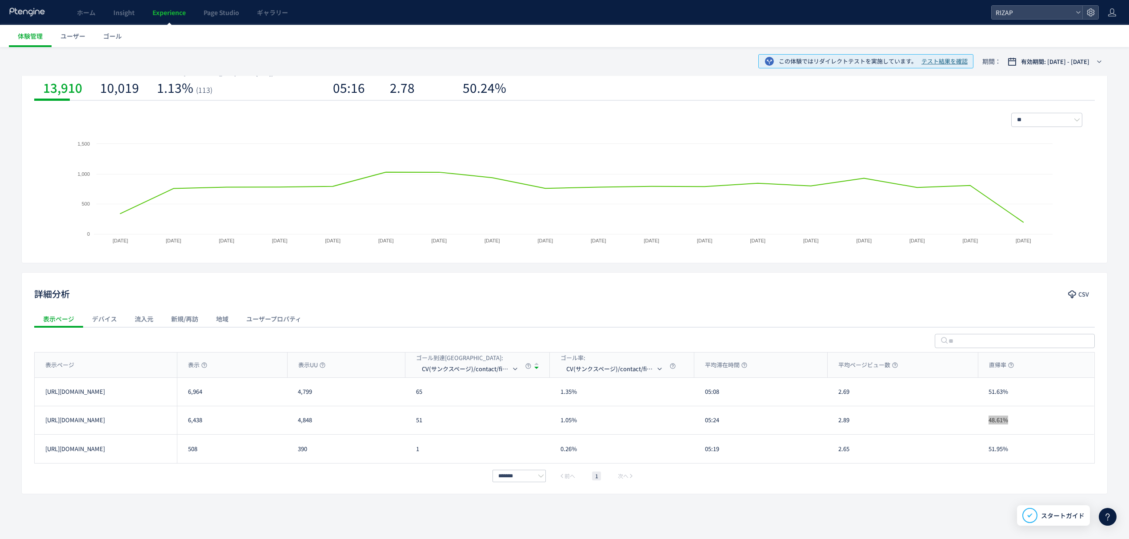
scroll to position [0, 0]
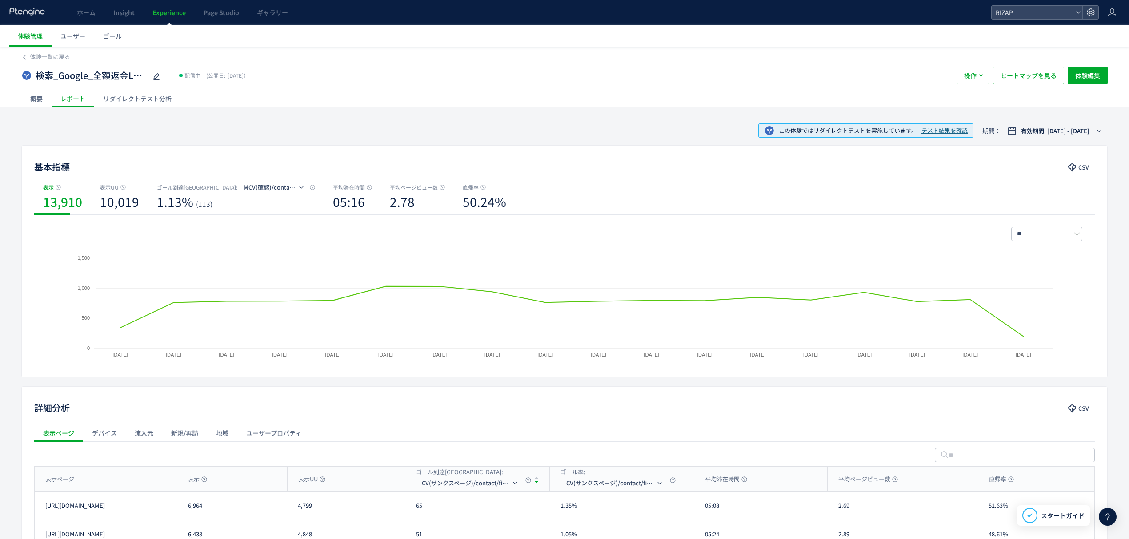
click at [129, 102] on div "リダイレクトテスト分析" at bounding box center [137, 99] width 86 height 18
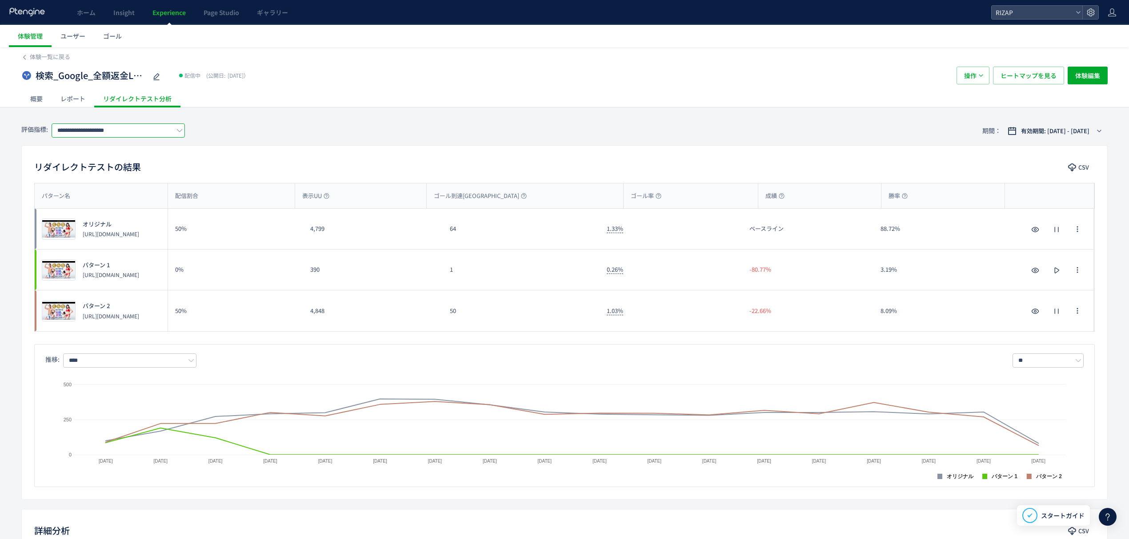
click at [134, 137] on input "**********" at bounding box center [118, 131] width 133 height 14
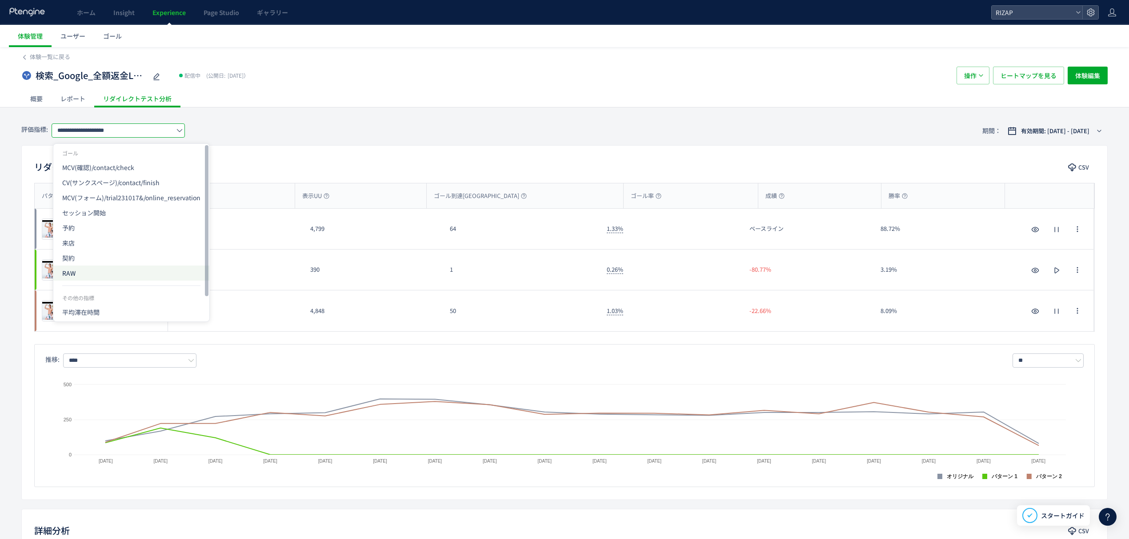
click at [72, 271] on span "RAW" at bounding box center [131, 273] width 138 height 15
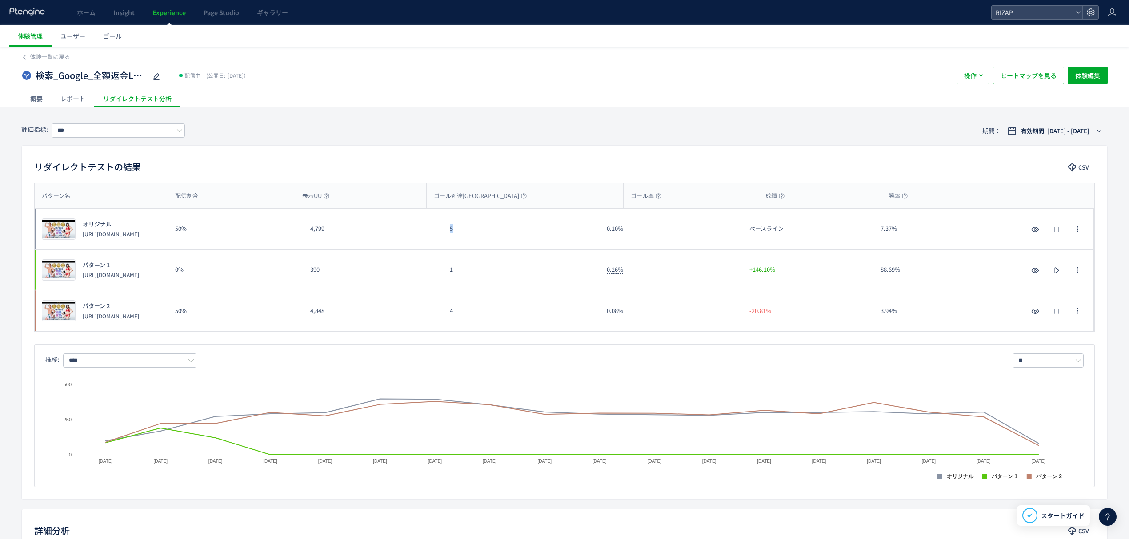
drag, startPoint x: 452, startPoint y: 235, endPoint x: 445, endPoint y: 235, distance: 7.1
click at [445, 235] on div "5" at bounding box center [521, 229] width 157 height 40
drag, startPoint x: 459, startPoint y: 315, endPoint x: 444, endPoint y: 315, distance: 14.7
click at [444, 315] on div "4" at bounding box center [521, 311] width 157 height 41
click at [124, 126] on input "***" at bounding box center [118, 131] width 133 height 14
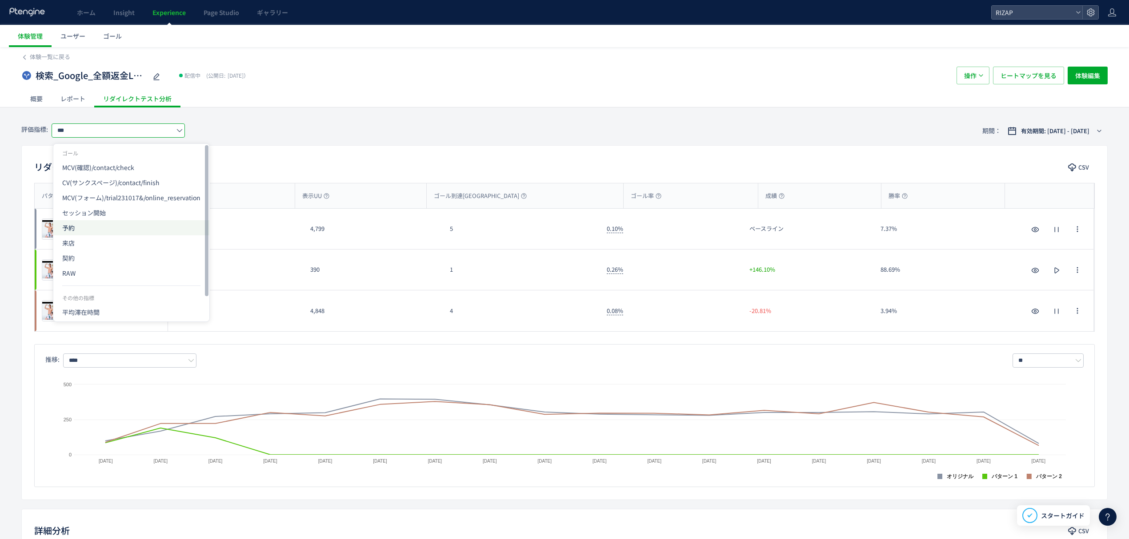
click at [102, 220] on span "予約" at bounding box center [131, 227] width 138 height 15
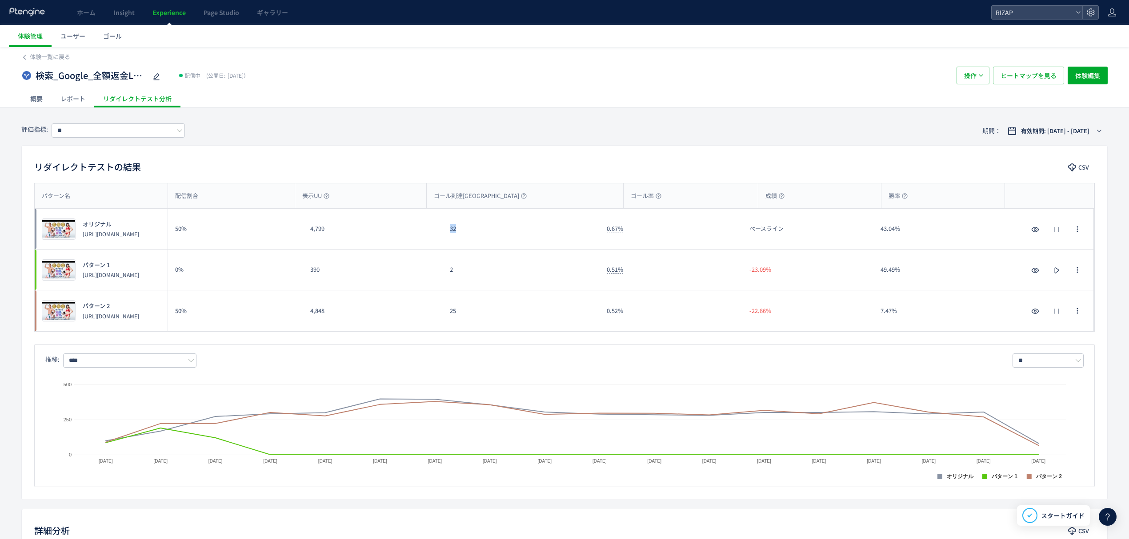
drag, startPoint x: 467, startPoint y: 235, endPoint x: 447, endPoint y: 234, distance: 19.6
click at [447, 234] on div "32" at bounding box center [521, 229] width 157 height 40
drag, startPoint x: 464, startPoint y: 317, endPoint x: 442, endPoint y: 317, distance: 22.2
click at [442, 317] on div "プレビュー パターン 2 [URL][DOMAIN_NAME] 50% 4,848 25 0.52% -22.66% 7.47% プレビュー パターン 2 […" at bounding box center [564, 311] width 1059 height 41
click at [96, 127] on input "**" at bounding box center [118, 131] width 133 height 14
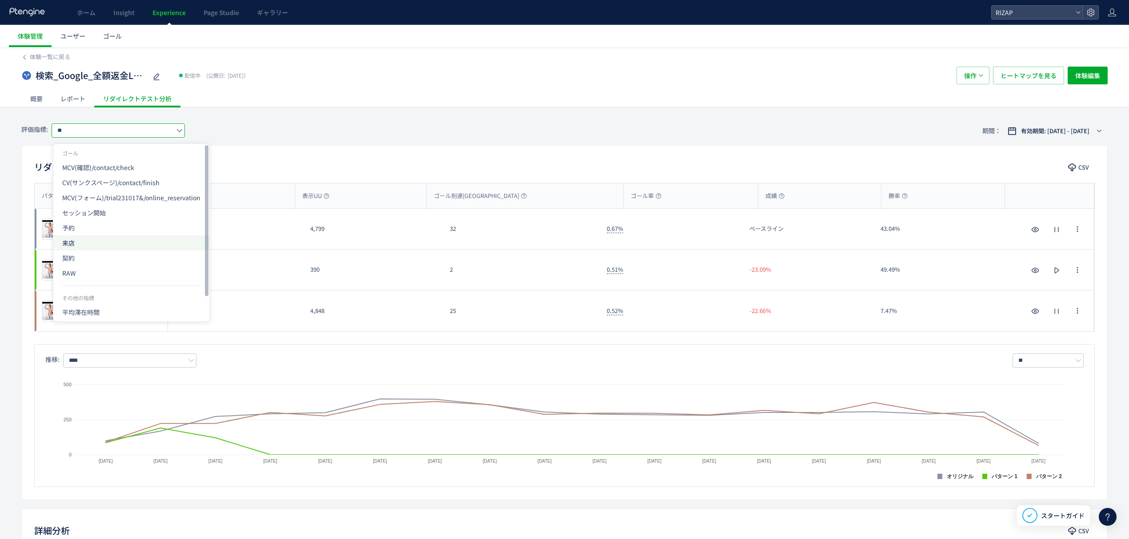
click at [74, 239] on span "来店" at bounding box center [131, 243] width 138 height 15
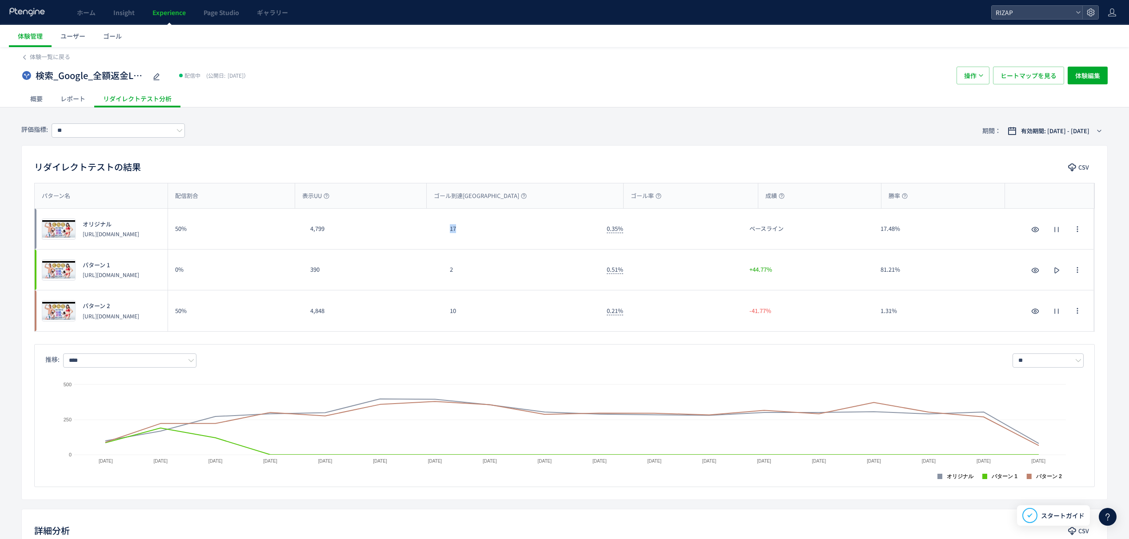
drag, startPoint x: 455, startPoint y: 230, endPoint x: 447, endPoint y: 230, distance: 8.4
click at [447, 230] on div "17" at bounding box center [521, 229] width 157 height 40
click at [443, 314] on div "10" at bounding box center [521, 311] width 157 height 41
click at [94, 128] on input "**" at bounding box center [118, 131] width 133 height 14
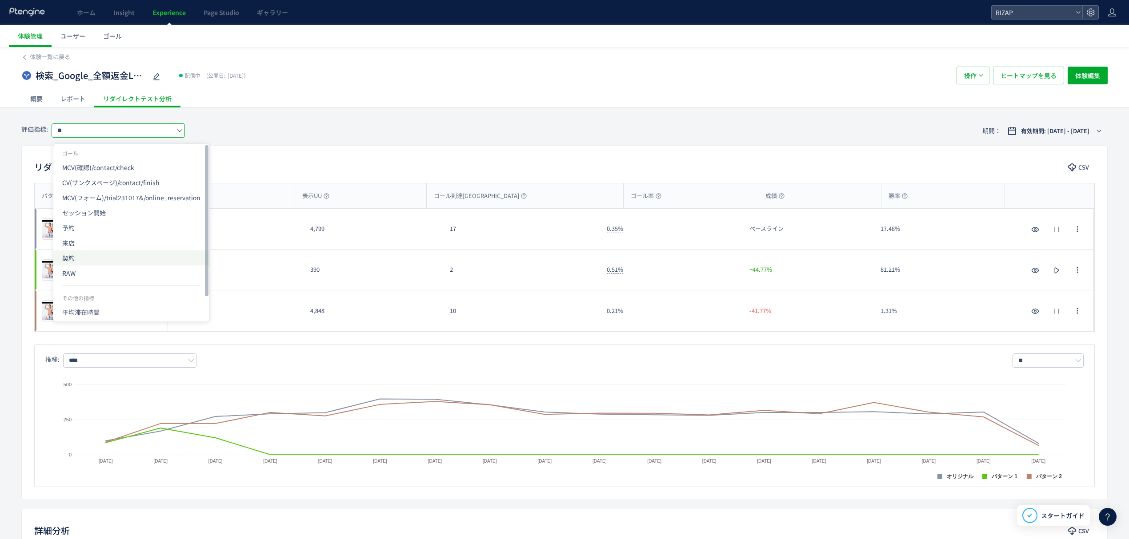
click at [77, 254] on span "契約" at bounding box center [131, 258] width 138 height 15
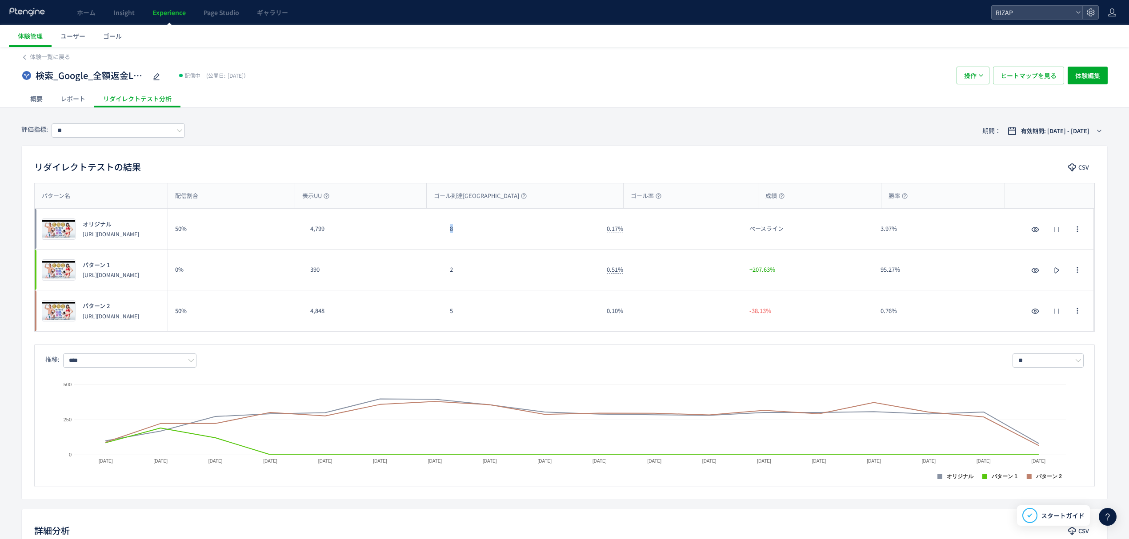
click at [439, 234] on div "プレビュー オリジナル [URL][DOMAIN_NAME] 50% 4,799 8 0.17% ベースライン 3.97% プレビュー オリジナル [URL]…" at bounding box center [564, 229] width 1059 height 41
drag, startPoint x: 457, startPoint y: 312, endPoint x: 427, endPoint y: 312, distance: 29.3
click at [427, 312] on div "プレビュー パターン 2 [URL][DOMAIN_NAME] 50% 4,848 5 0.10% -38.13% 0.76% プレビュー パターン 2 [U…" at bounding box center [564, 311] width 1059 height 41
click at [107, 130] on input "**" at bounding box center [118, 131] width 133 height 14
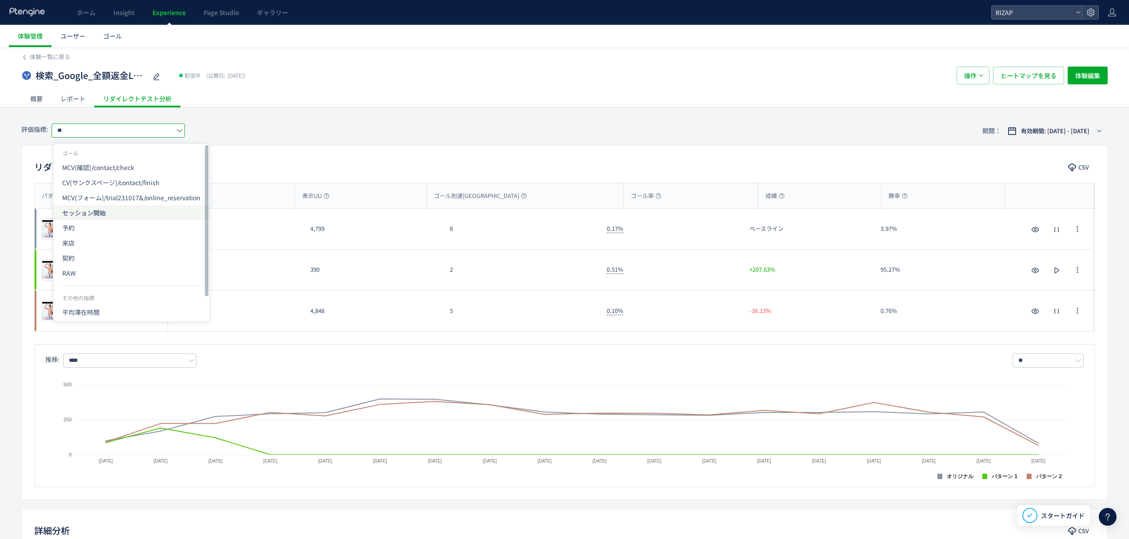
click at [98, 214] on span "セッション開始" at bounding box center [131, 212] width 138 height 15
type input "*******"
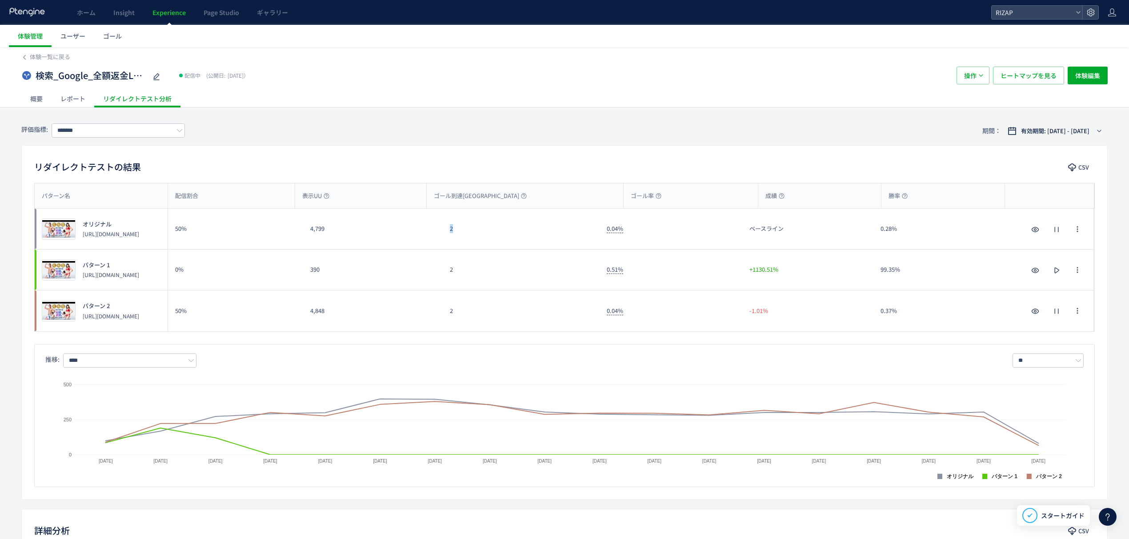
drag, startPoint x: 459, startPoint y: 230, endPoint x: 443, endPoint y: 233, distance: 16.2
click at [445, 231] on div "2" at bounding box center [521, 229] width 157 height 40
click at [1027, 80] on span "ヒートマップを見る" at bounding box center [1028, 76] width 56 height 18
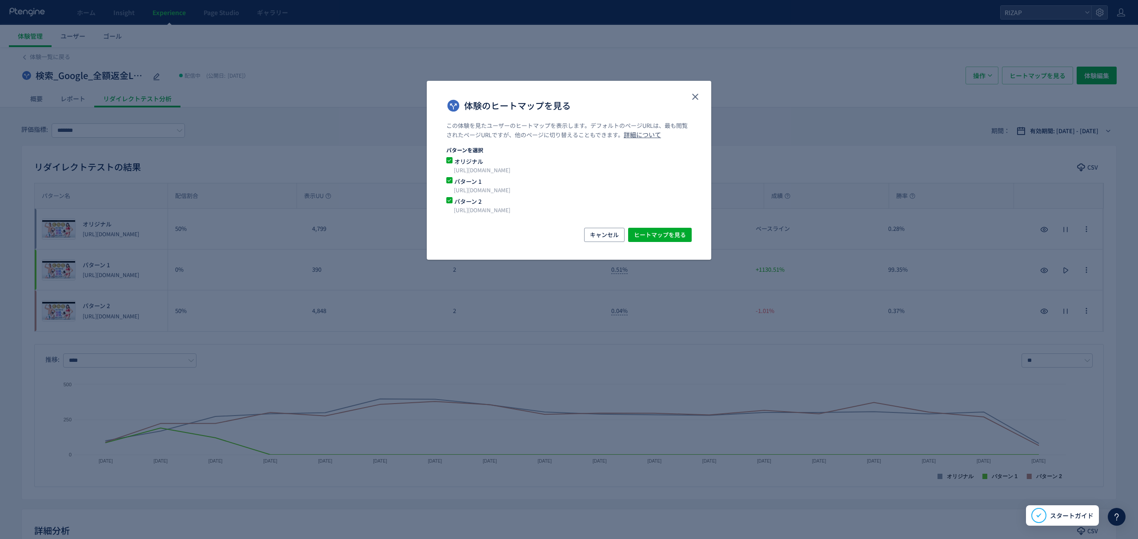
click at [445, 182] on div "この体験を見たユーザーのヒートマップを表示します。デフォルトのページURLは、最も閲覧されたページURLですが、他のページに切り替えることもできます。 詳細に…" at bounding box center [569, 175] width 284 height 106
click at [450, 182] on span "体験のヒートマップを見る" at bounding box center [449, 180] width 6 height 6
click at [676, 228] on button "ヒートマップを見る" at bounding box center [660, 235] width 64 height 14
click at [699, 95] on icon "close" at bounding box center [695, 97] width 11 height 11
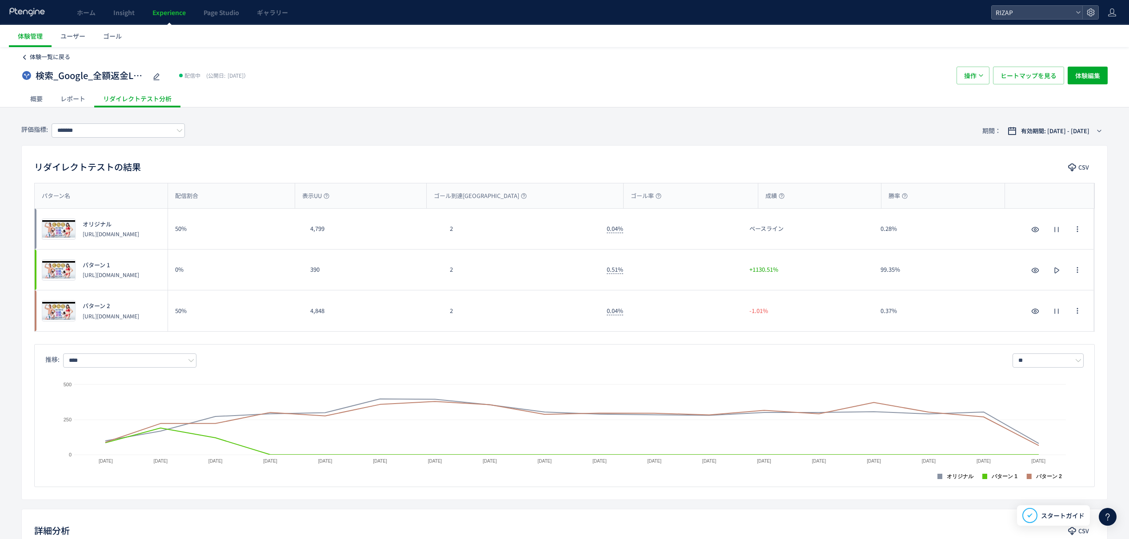
click at [42, 61] on link "体験一覧に戻る" at bounding box center [50, 57] width 40 height 8
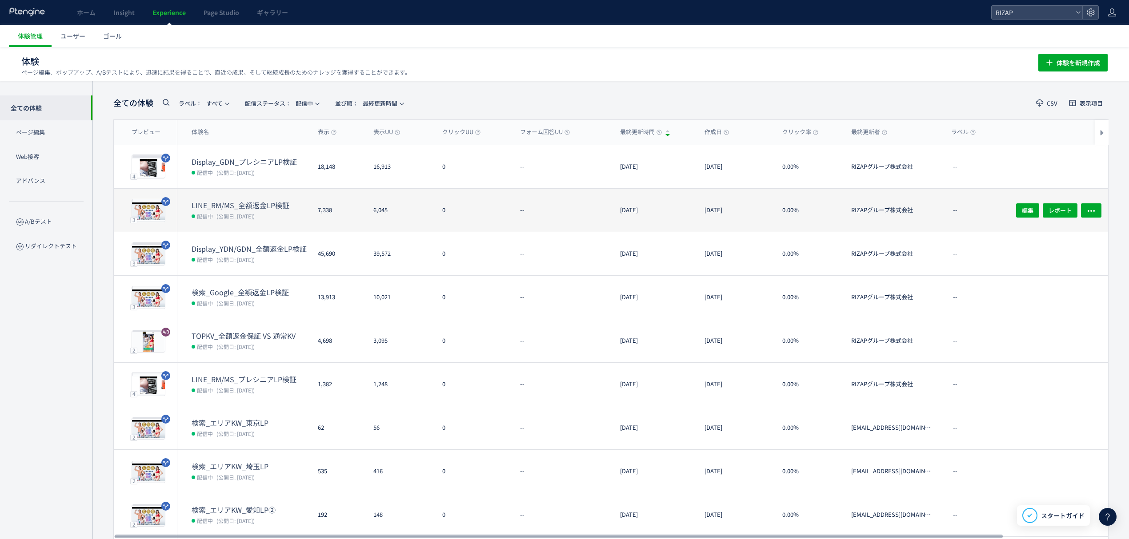
click at [242, 201] on dt "LINE_RM/MS_全額返金LP検証" at bounding box center [251, 205] width 119 height 10
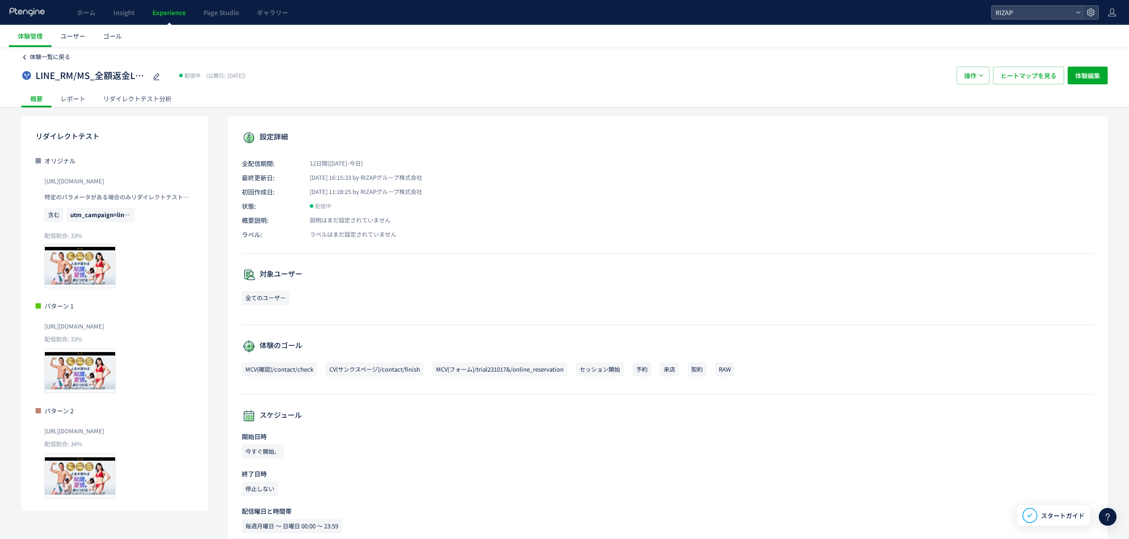
click at [64, 59] on span "体験一覧に戻る" at bounding box center [50, 56] width 40 height 8
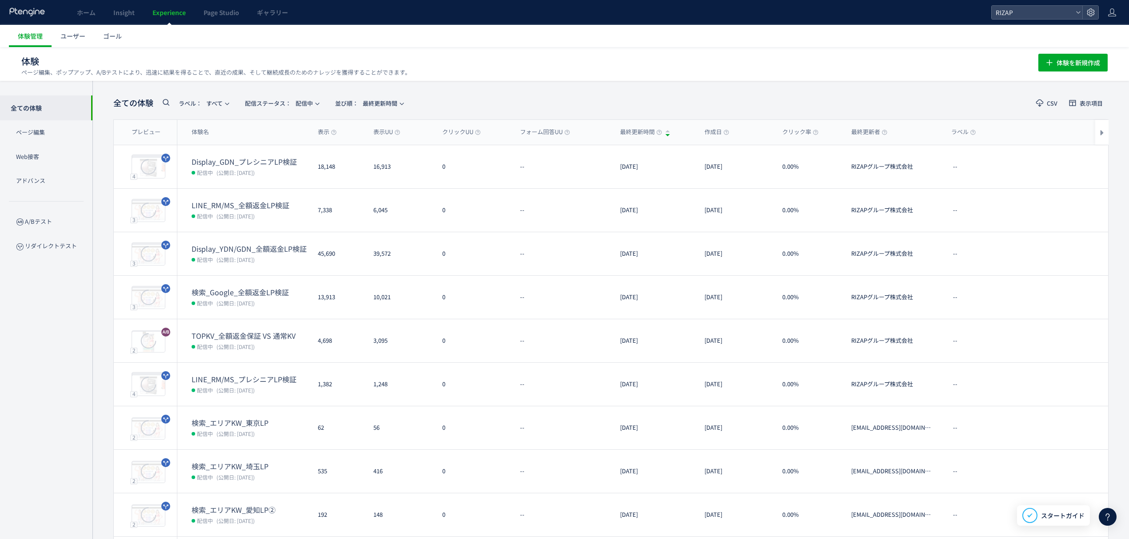
click at [248, 340] on dt "TOPKV_全額返金保証 VS 通常KV" at bounding box center [251, 336] width 119 height 10
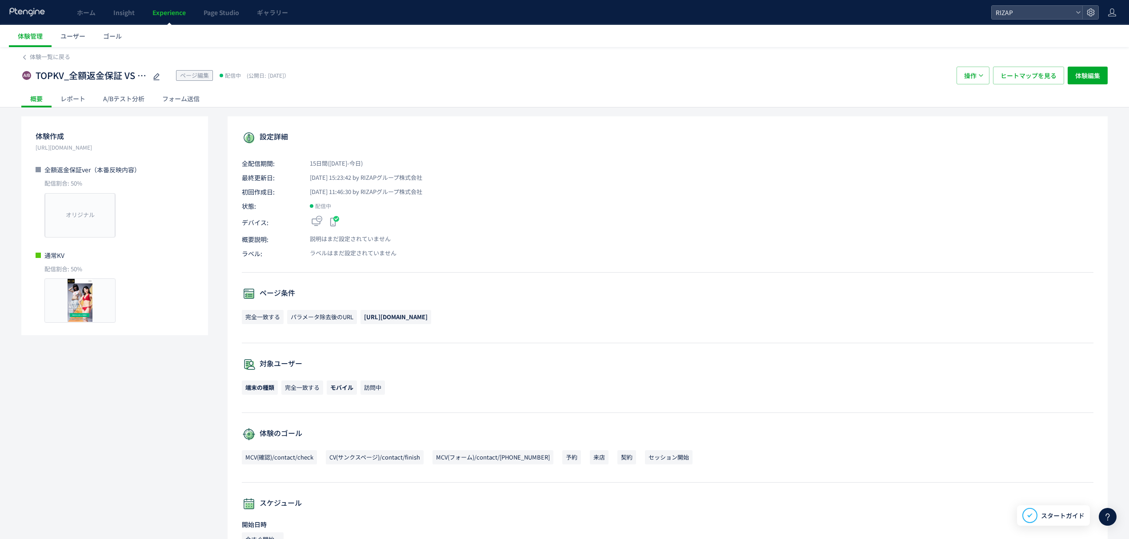
click at [77, 100] on div "レポート" at bounding box center [73, 99] width 43 height 18
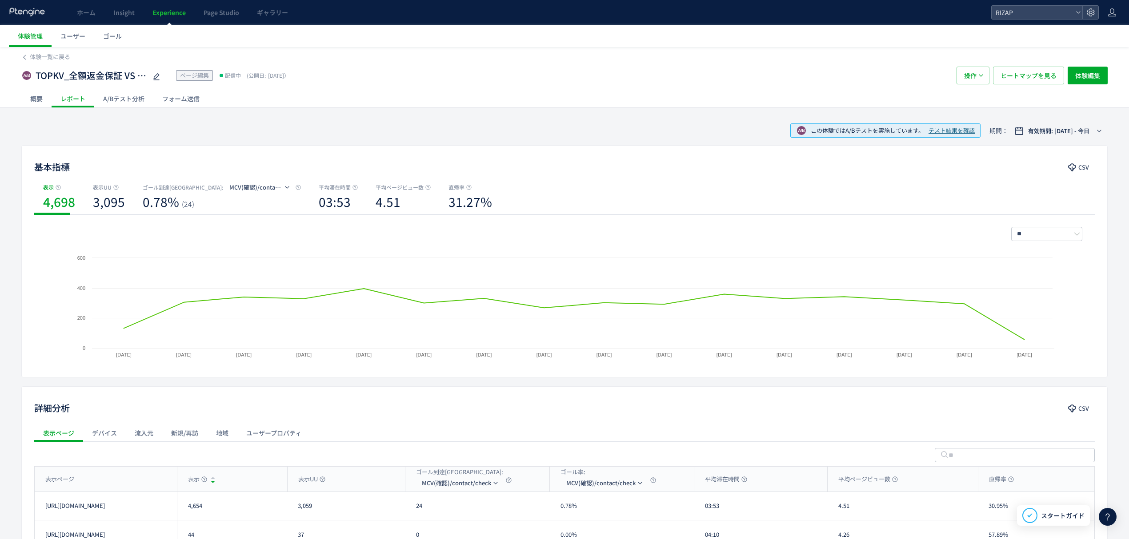
click at [120, 98] on div "A/Bテスト分析" at bounding box center [123, 99] width 59 height 18
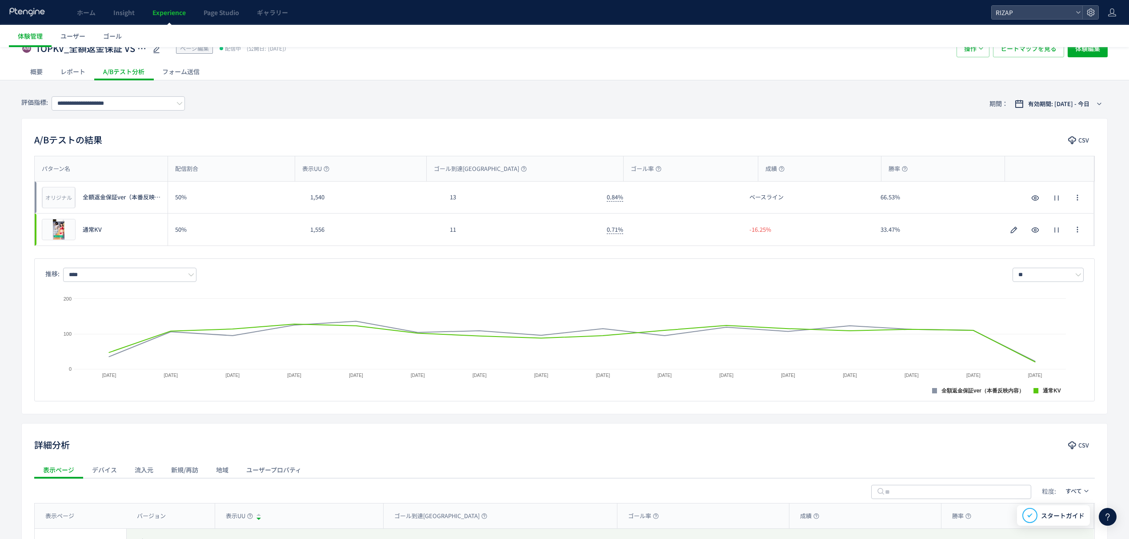
scroll to position [27, 0]
drag, startPoint x: 332, startPoint y: 207, endPoint x: 317, endPoint y: 207, distance: 15.1
click at [317, 207] on div "1,540" at bounding box center [373, 198] width 140 height 32
click at [116, 107] on input "**********" at bounding box center [118, 104] width 133 height 14
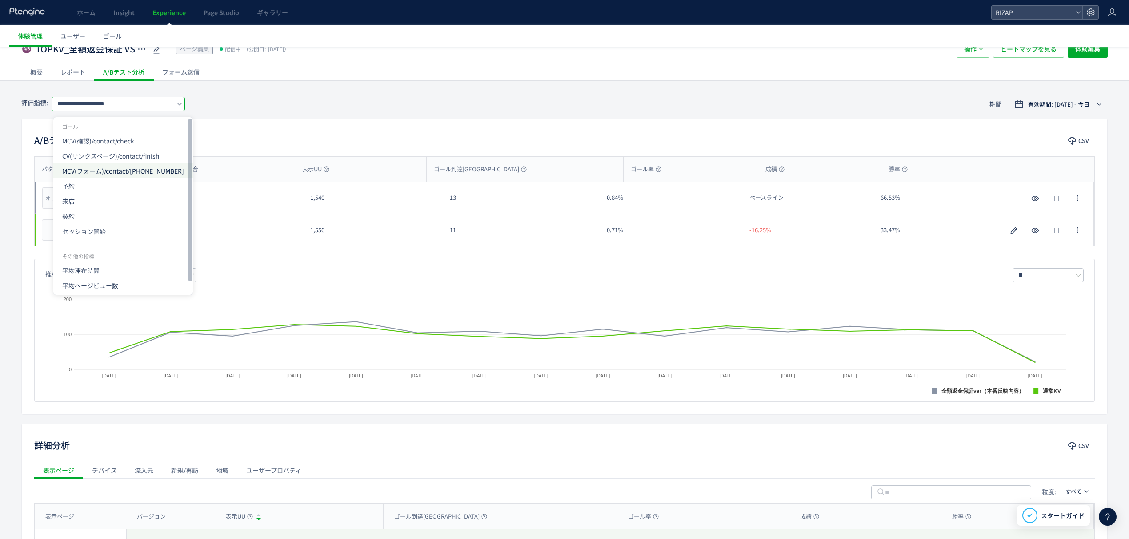
click at [100, 171] on span "MCV(フォーム)/contact/2022411" at bounding box center [123, 171] width 122 height 15
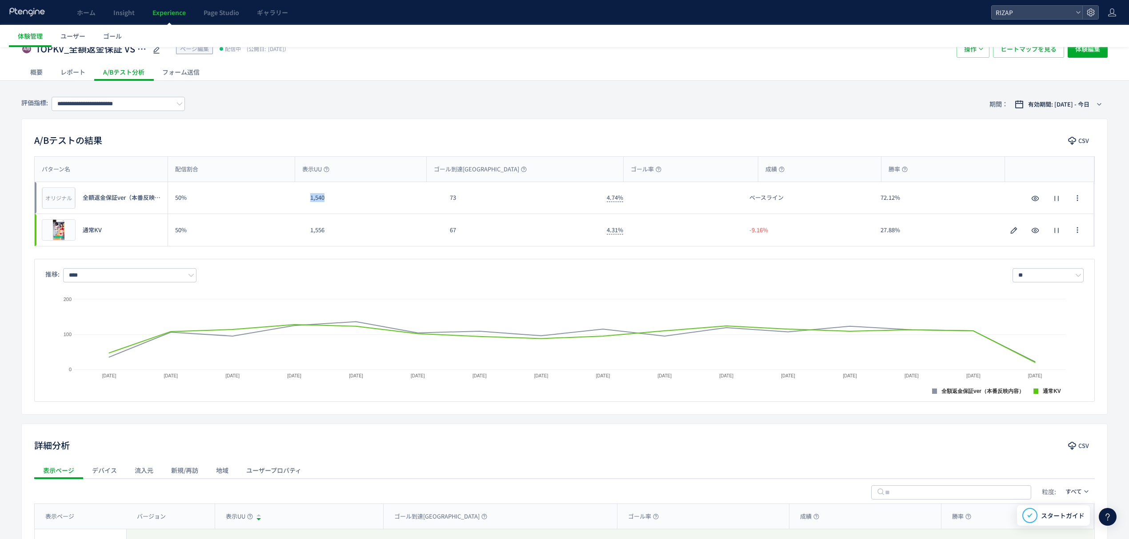
drag, startPoint x: 327, startPoint y: 210, endPoint x: 301, endPoint y: 210, distance: 26.7
click at [301, 210] on div "オリジナル プレビュー 全額返金保証ver（本番反映内容） 50% 1,540 73 4.74% ベースライン 72.12% オリジナル プレビュー 全額返金…" at bounding box center [564, 198] width 1059 height 32
copy div "1,540"
drag, startPoint x: 330, startPoint y: 236, endPoint x: 304, endPoint y: 235, distance: 25.4
click at [304, 235] on div "1,556" at bounding box center [373, 230] width 140 height 32
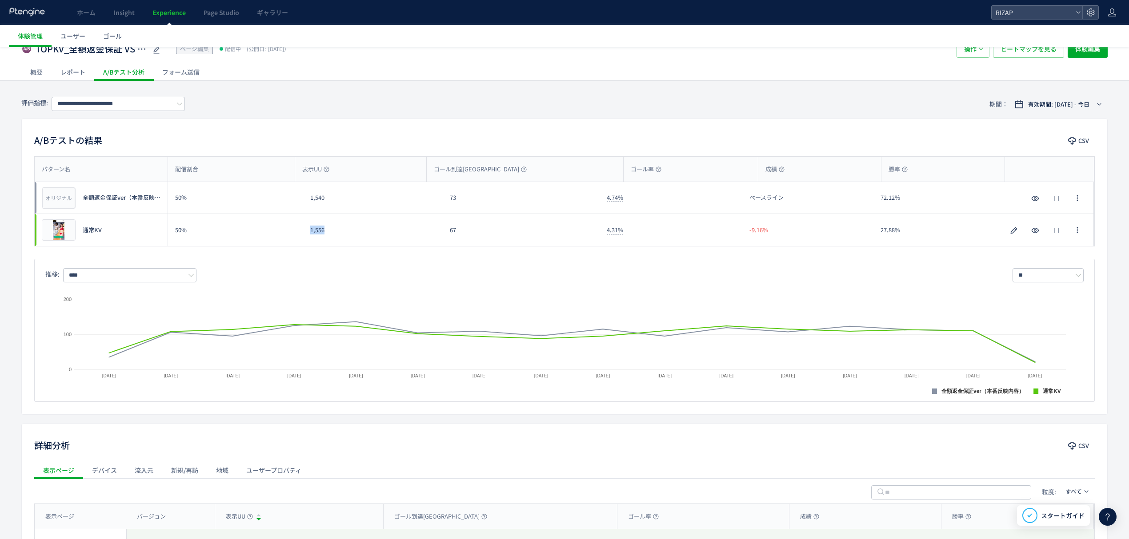
copy div "1,556"
drag, startPoint x: 463, startPoint y: 203, endPoint x: 436, endPoint y: 207, distance: 26.5
click at [442, 203] on div "オリジナル プレビュー 全額返金保証ver（本番反映内容） 50% 1,540 73 4.74% ベースライン 72.12% オリジナル プレビュー 全額返金…" at bounding box center [564, 198] width 1059 height 32
copy div "73"
drag, startPoint x: 475, startPoint y: 233, endPoint x: 444, endPoint y: 233, distance: 30.7
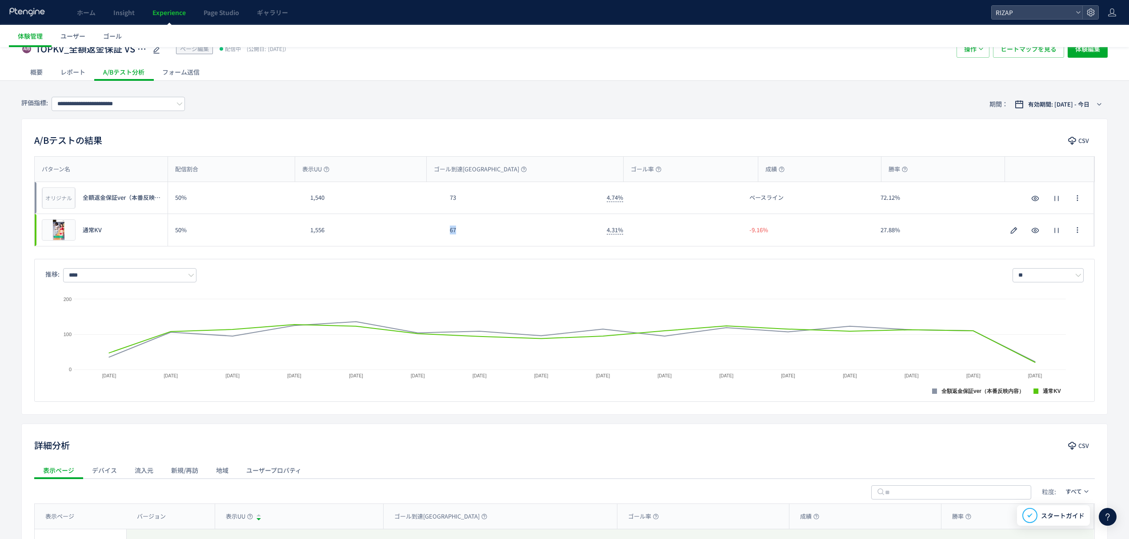
click at [444, 233] on div "67" at bounding box center [521, 230] width 157 height 32
copy div "67"
click at [92, 108] on input "**********" at bounding box center [118, 104] width 133 height 14
drag, startPoint x: 110, startPoint y: 155, endPoint x: 304, endPoint y: 173, distance: 194.6
click at [110, 154] on span "CV(サンクスページ)/contact/finish" at bounding box center [123, 155] width 122 height 15
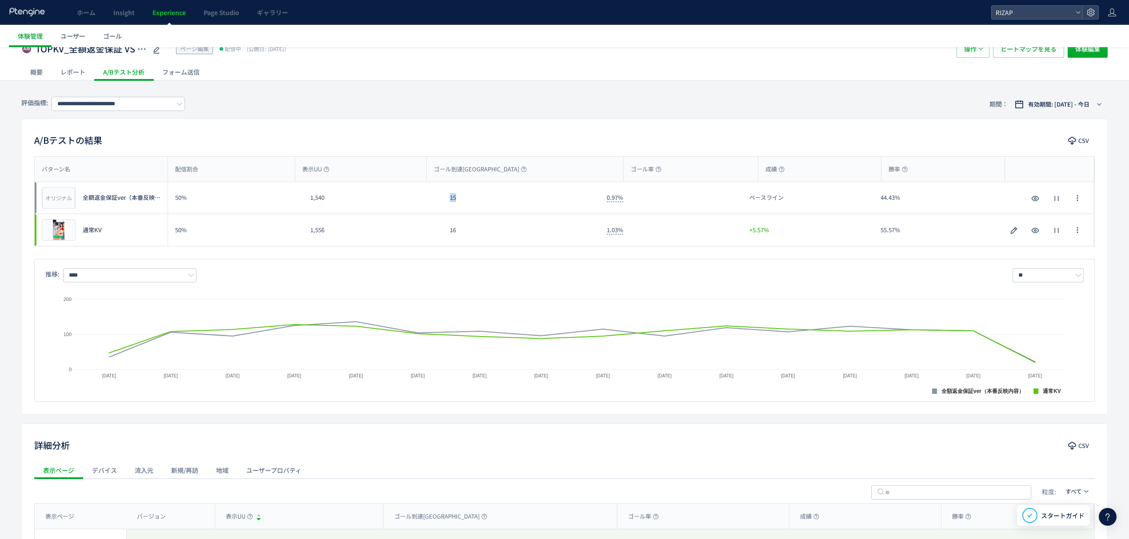
drag, startPoint x: 460, startPoint y: 207, endPoint x: 436, endPoint y: 202, distance: 24.9
click at [436, 202] on div "オリジナル プレビュー 全額返金保証ver（本番反映内容） 50% 1,540 15 0.97% ベースライン 44.43% オリジナル プレビュー 全額返金…" at bounding box center [564, 198] width 1059 height 32
copy div "15"
drag, startPoint x: 480, startPoint y: 228, endPoint x: 421, endPoint y: 235, distance: 59.5
click at [421, 235] on div "プレビュー 通常KV 50% 1,556 16 1.03% +5.57% 55.57% プレビュー 通常KV" at bounding box center [564, 230] width 1059 height 32
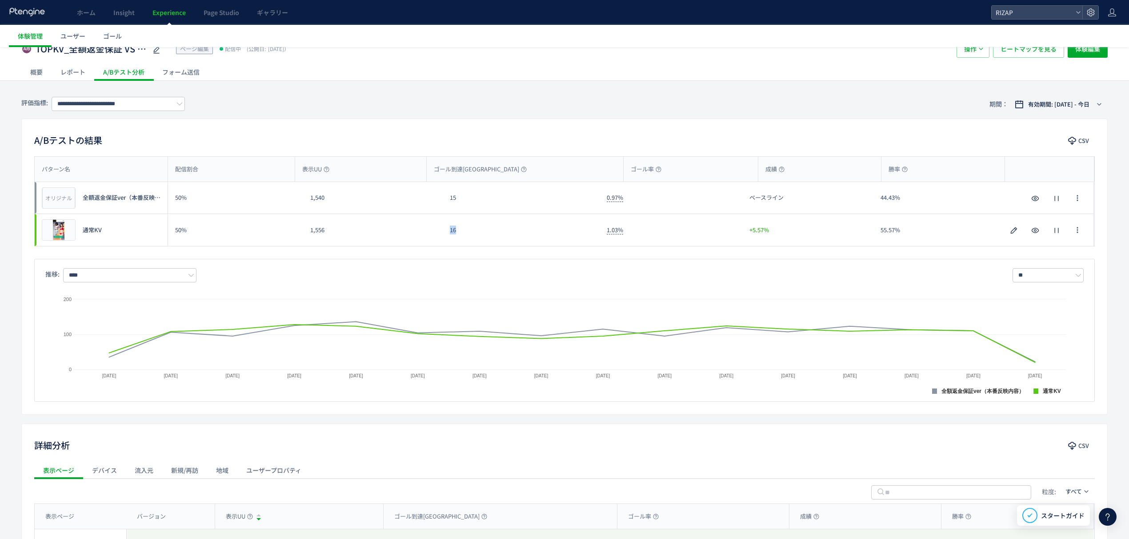
copy div "16"
click at [120, 110] on input "**********" at bounding box center [118, 104] width 133 height 14
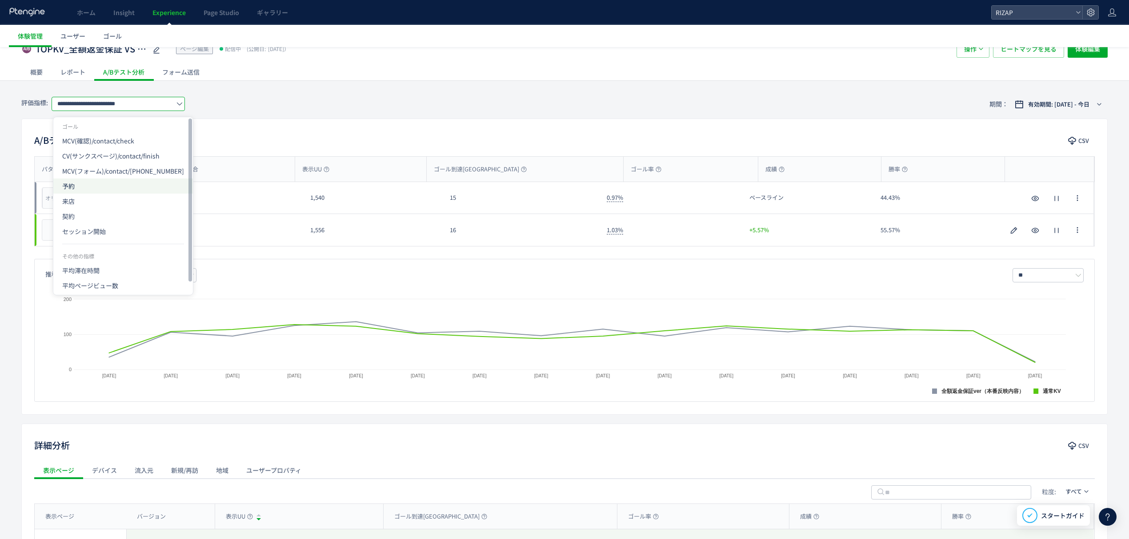
click at [76, 189] on span "予約" at bounding box center [123, 186] width 122 height 15
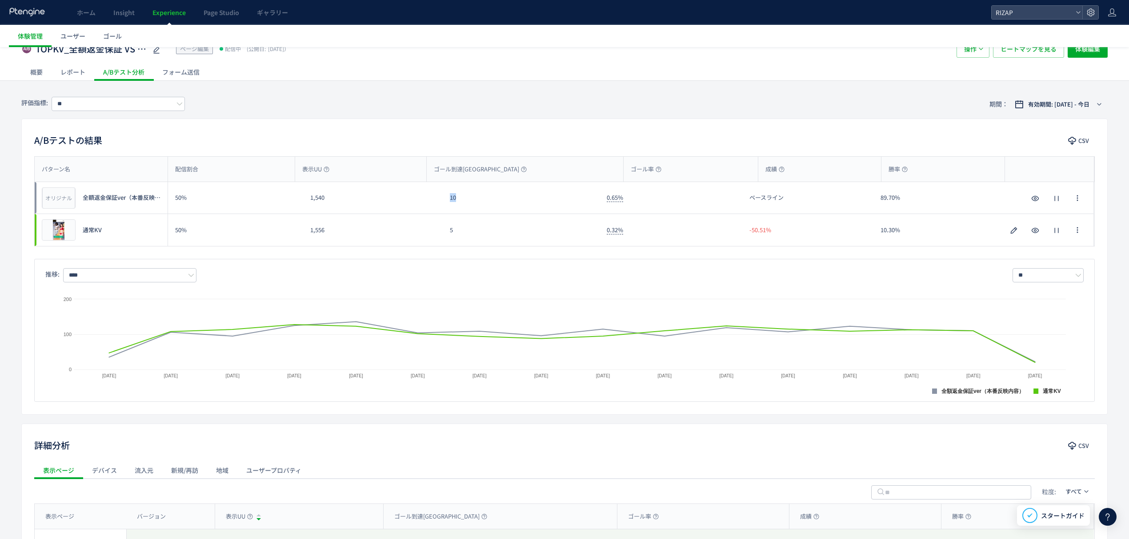
drag, startPoint x: 452, startPoint y: 208, endPoint x: 443, endPoint y: 208, distance: 8.9
click at [443, 208] on div "10" at bounding box center [521, 198] width 157 height 32
copy div "10"
drag, startPoint x: 454, startPoint y: 233, endPoint x: 440, endPoint y: 233, distance: 14.2
click at [440, 233] on div "プレビュー 通常KV 50% 1,556 5 0.32% -50.51% 10.30% プレビュー 通常KV" at bounding box center [564, 230] width 1059 height 32
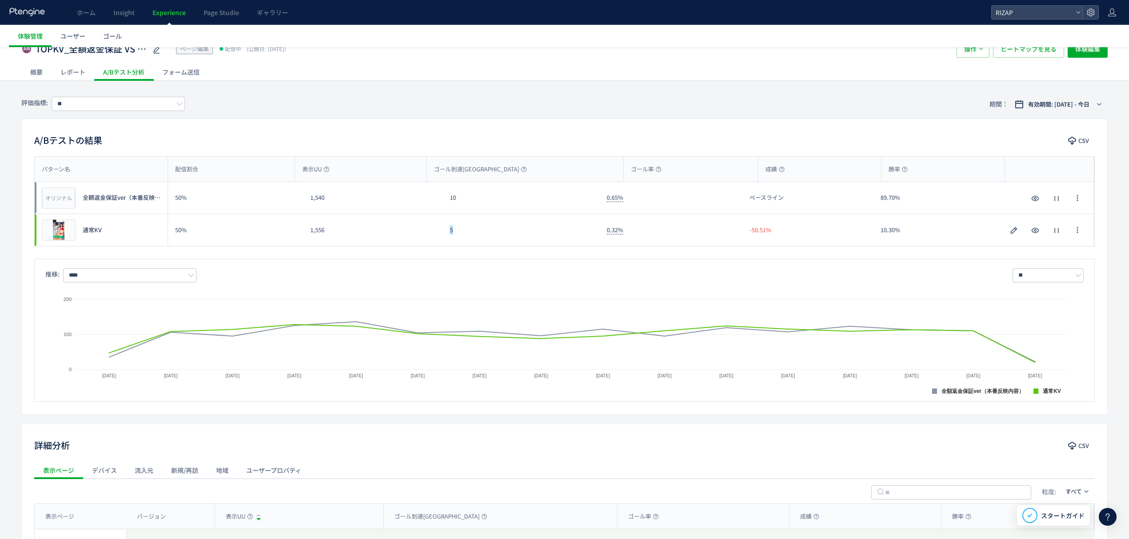
copy div "5"
click at [105, 100] on input "**" at bounding box center [118, 104] width 133 height 14
click at [84, 200] on span "来店" at bounding box center [123, 201] width 122 height 15
drag, startPoint x: 459, startPoint y: 205, endPoint x: 446, endPoint y: 205, distance: 12.4
click at [446, 205] on div "4" at bounding box center [521, 198] width 157 height 32
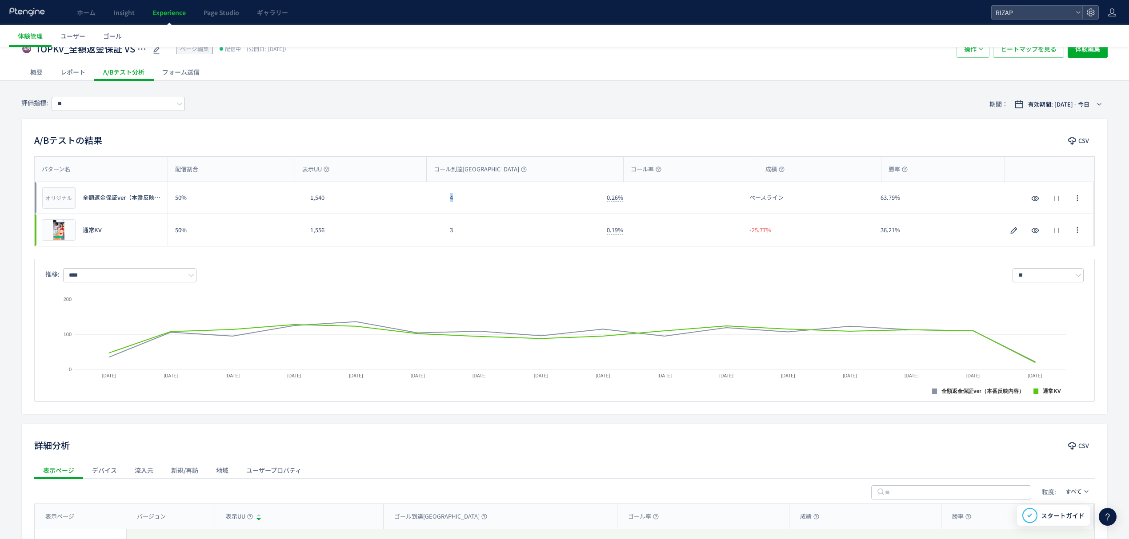
copy div "4"
drag, startPoint x: 454, startPoint y: 233, endPoint x: 444, endPoint y: 235, distance: 9.5
click at [446, 233] on div "3" at bounding box center [521, 230] width 157 height 32
copy div "3"
click at [102, 103] on input "**" at bounding box center [118, 104] width 133 height 14
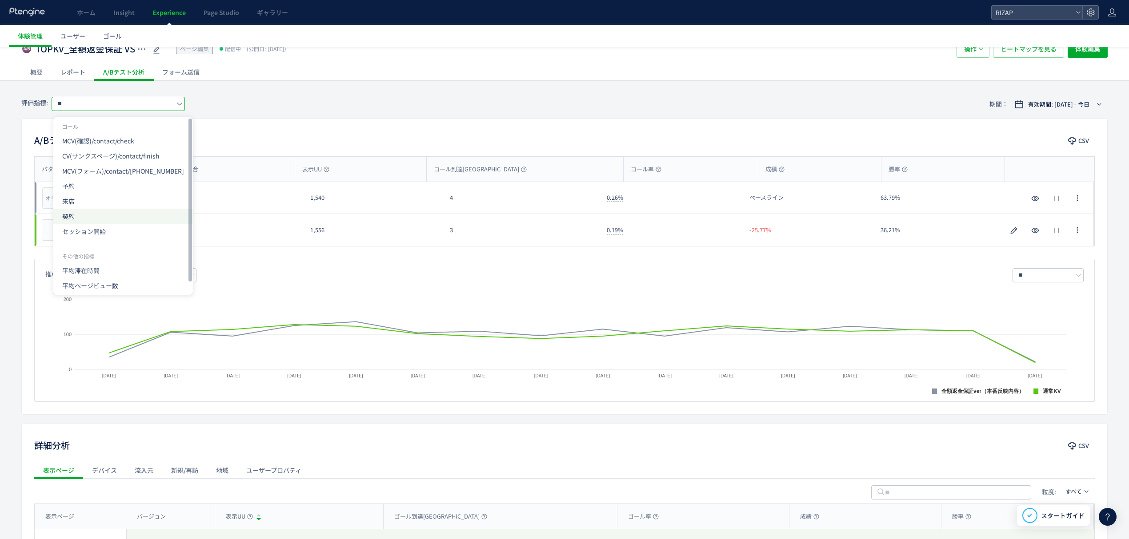
click at [99, 212] on span "契約" at bounding box center [123, 216] width 122 height 15
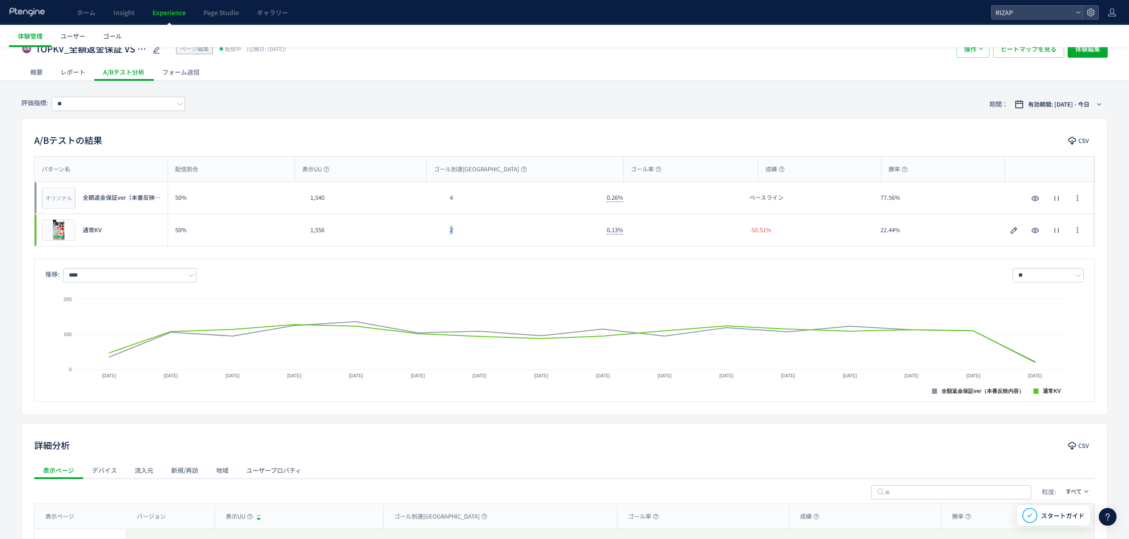
drag, startPoint x: 459, startPoint y: 233, endPoint x: 436, endPoint y: 235, distance: 22.7
click at [436, 235] on div "プレビュー 通常KV 50% 1,556 2 0.13% -50.51% 22.44% プレビュー 通常KV" at bounding box center [564, 230] width 1059 height 32
click at [85, 111] on input "**" at bounding box center [118, 104] width 133 height 14
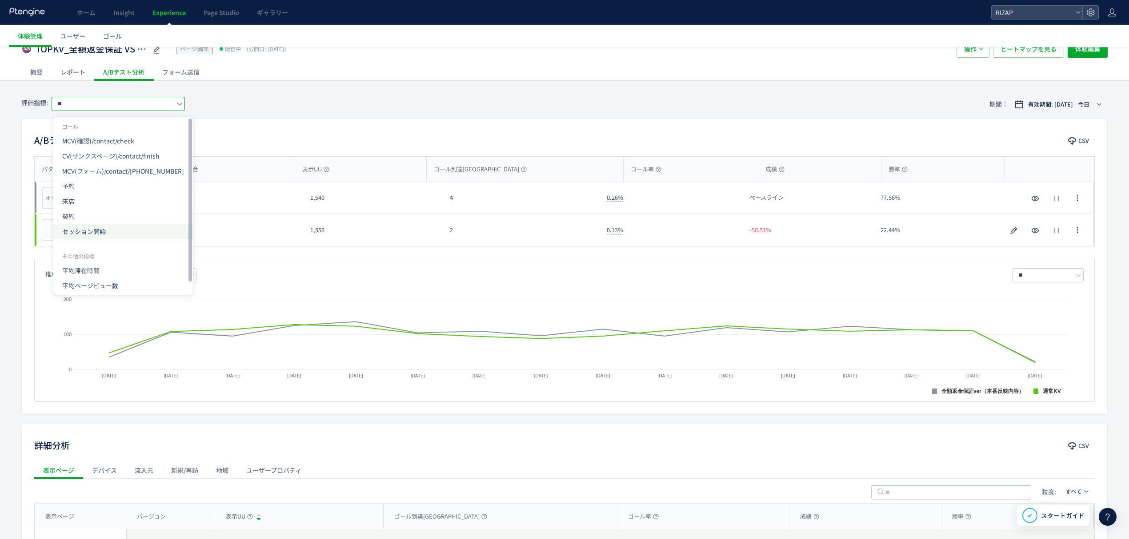
click at [90, 235] on span "セッション開始" at bounding box center [123, 231] width 122 height 15
type input "*******"
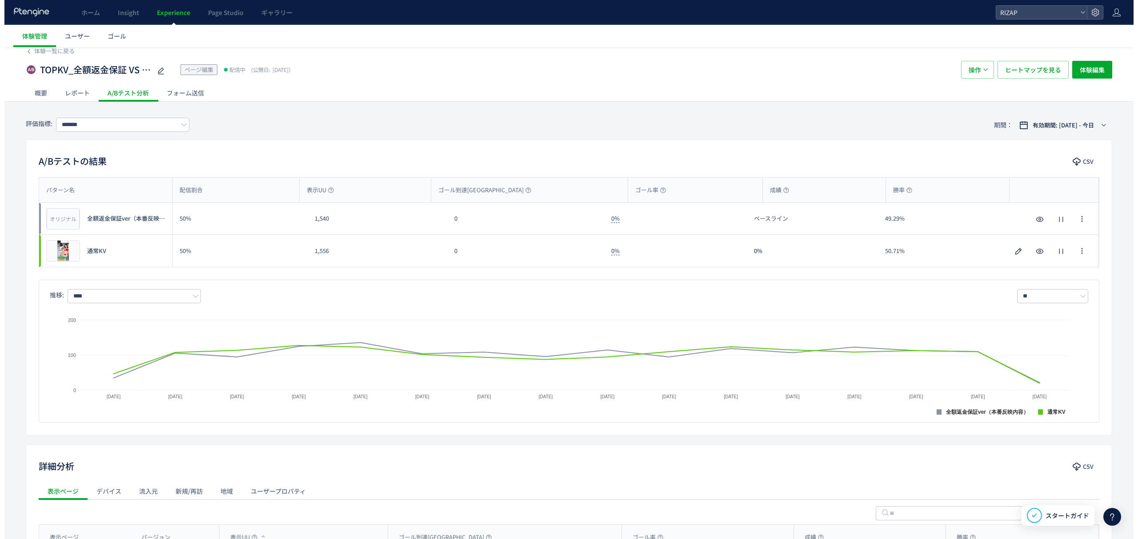
scroll to position [0, 0]
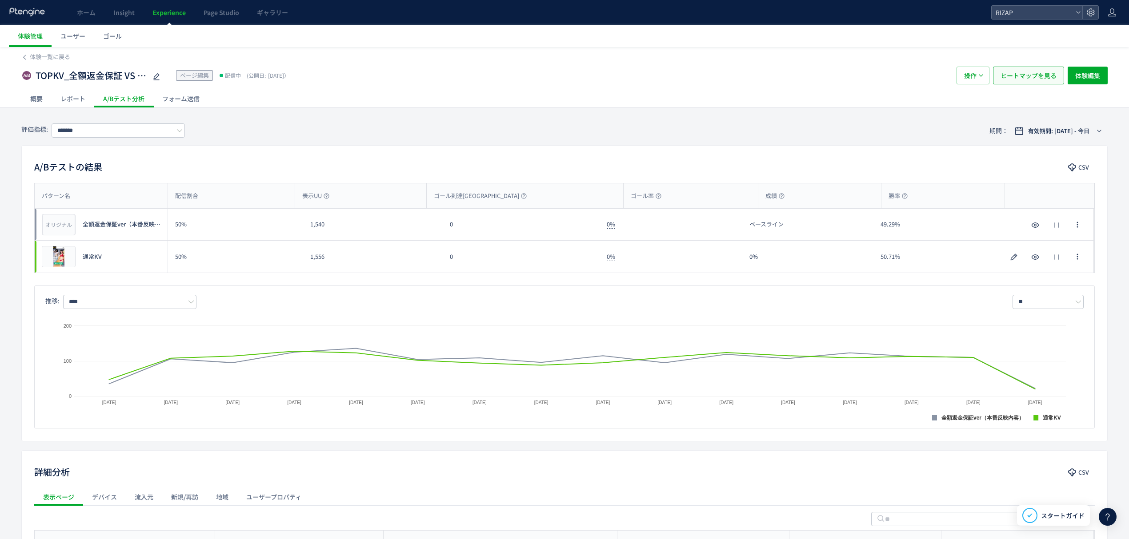
click at [1042, 76] on span "ヒートマップを見る" at bounding box center [1028, 76] width 56 height 18
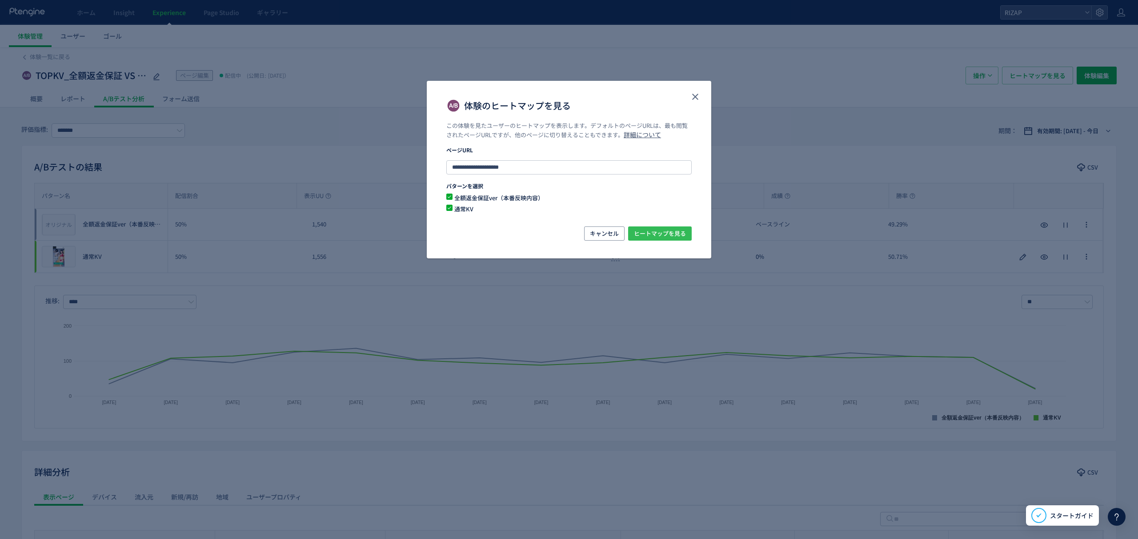
click at [635, 236] on span "ヒートマップを見る" at bounding box center [660, 234] width 52 height 14
